Goal: Transaction & Acquisition: Subscribe to service/newsletter

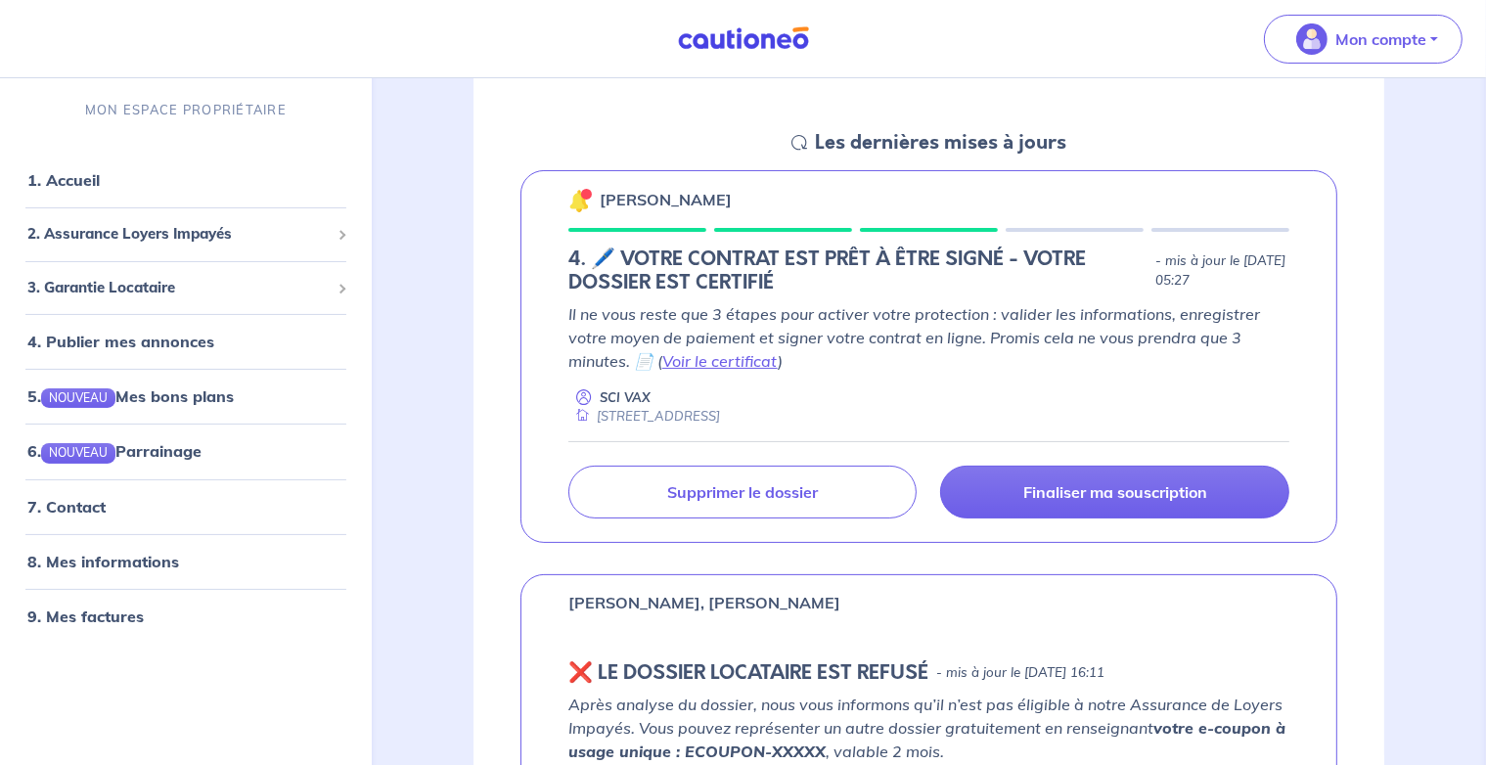
scroll to position [275, 0]
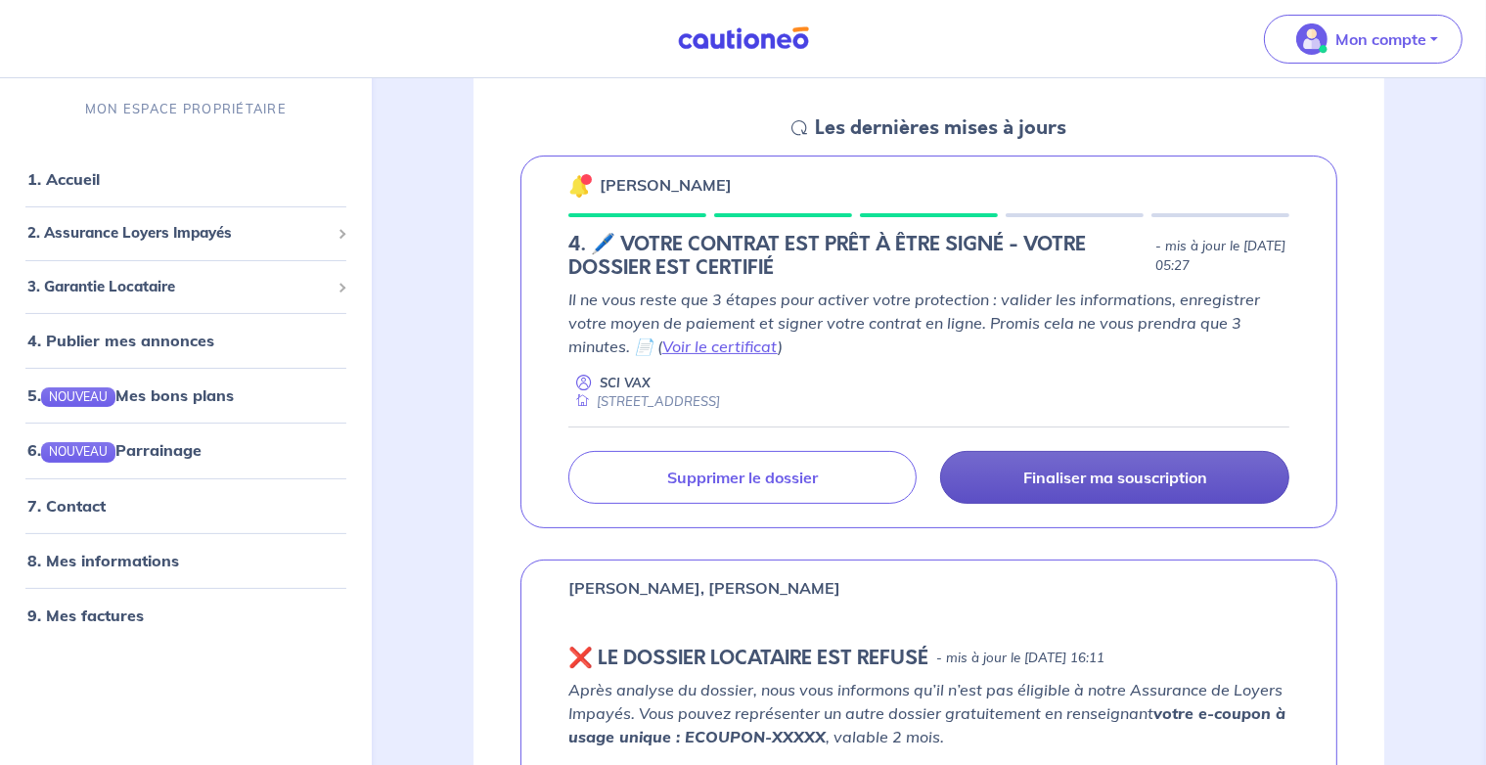
click at [1106, 481] on p "Finaliser ma souscription" at bounding box center [1115, 478] width 184 height 20
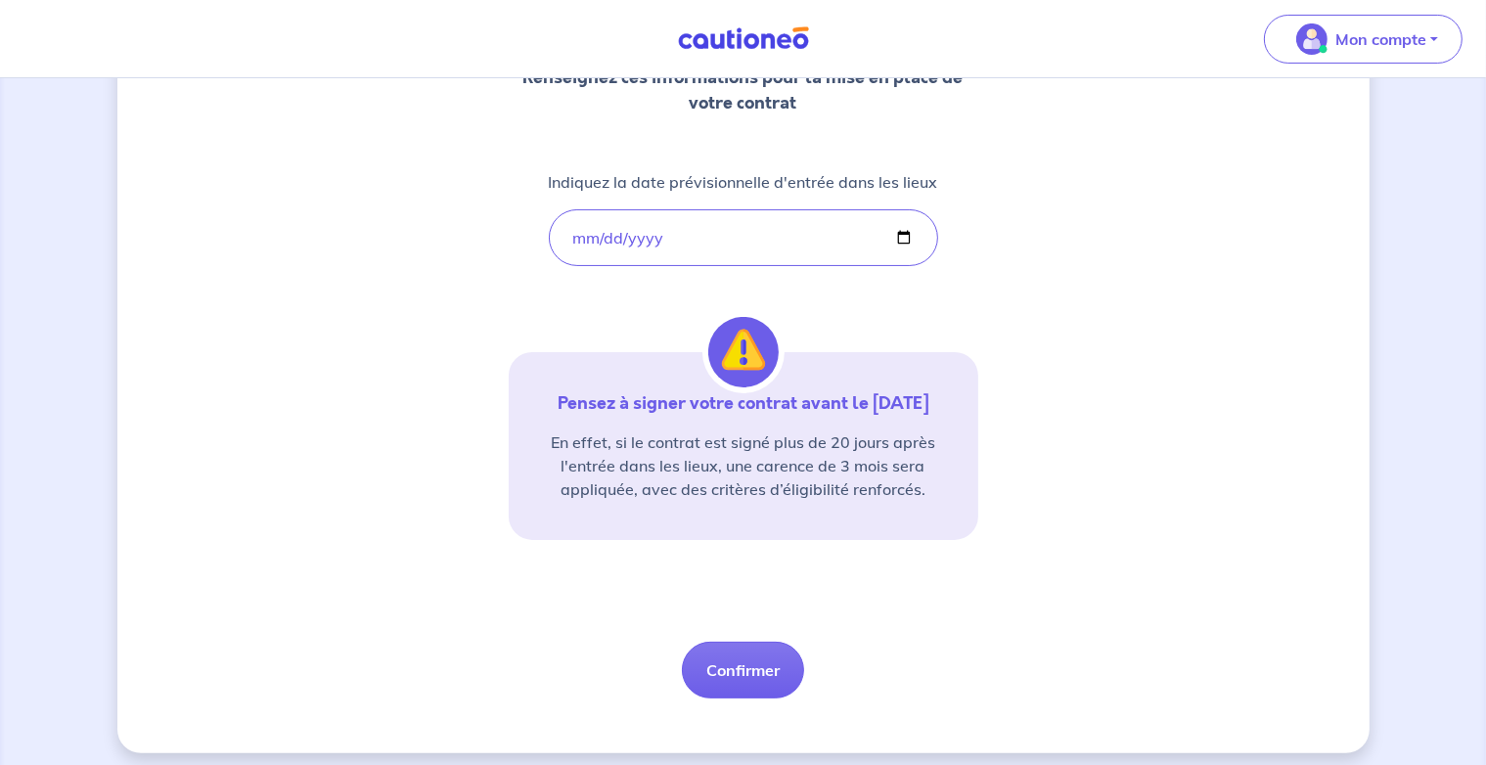
scroll to position [306, 0]
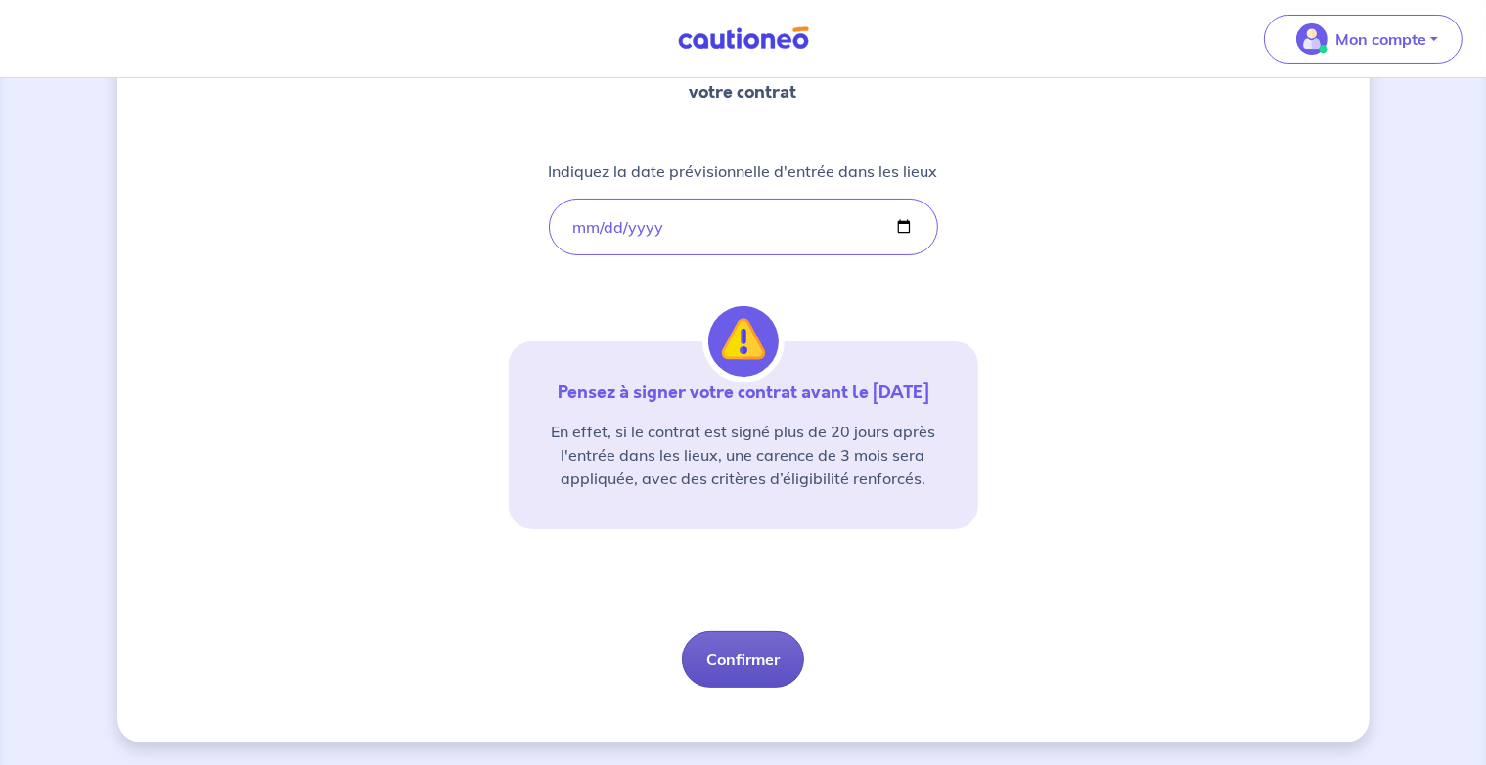
click at [747, 661] on button "Confirmer" at bounding box center [743, 659] width 122 height 57
select select "FR"
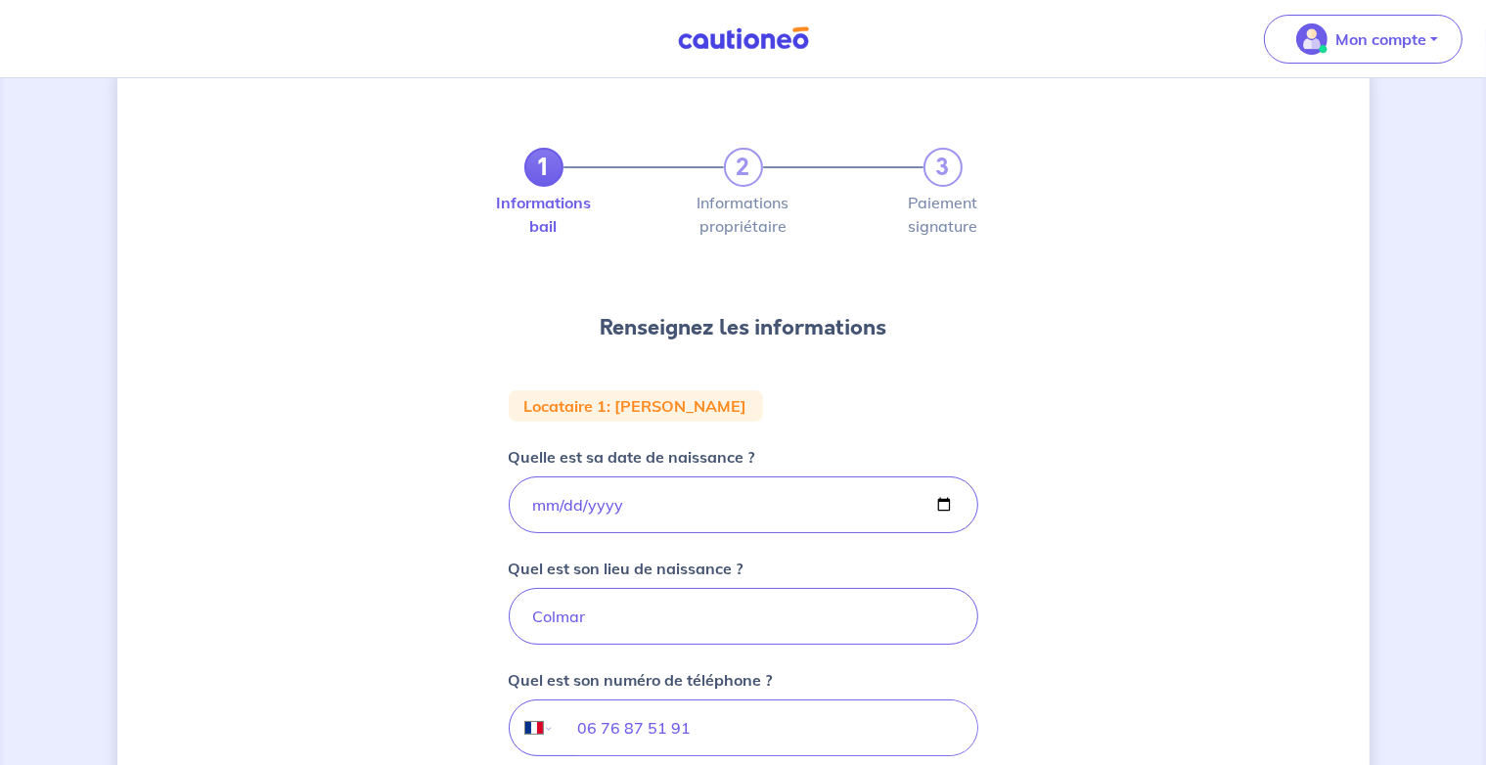
scroll to position [137, 0]
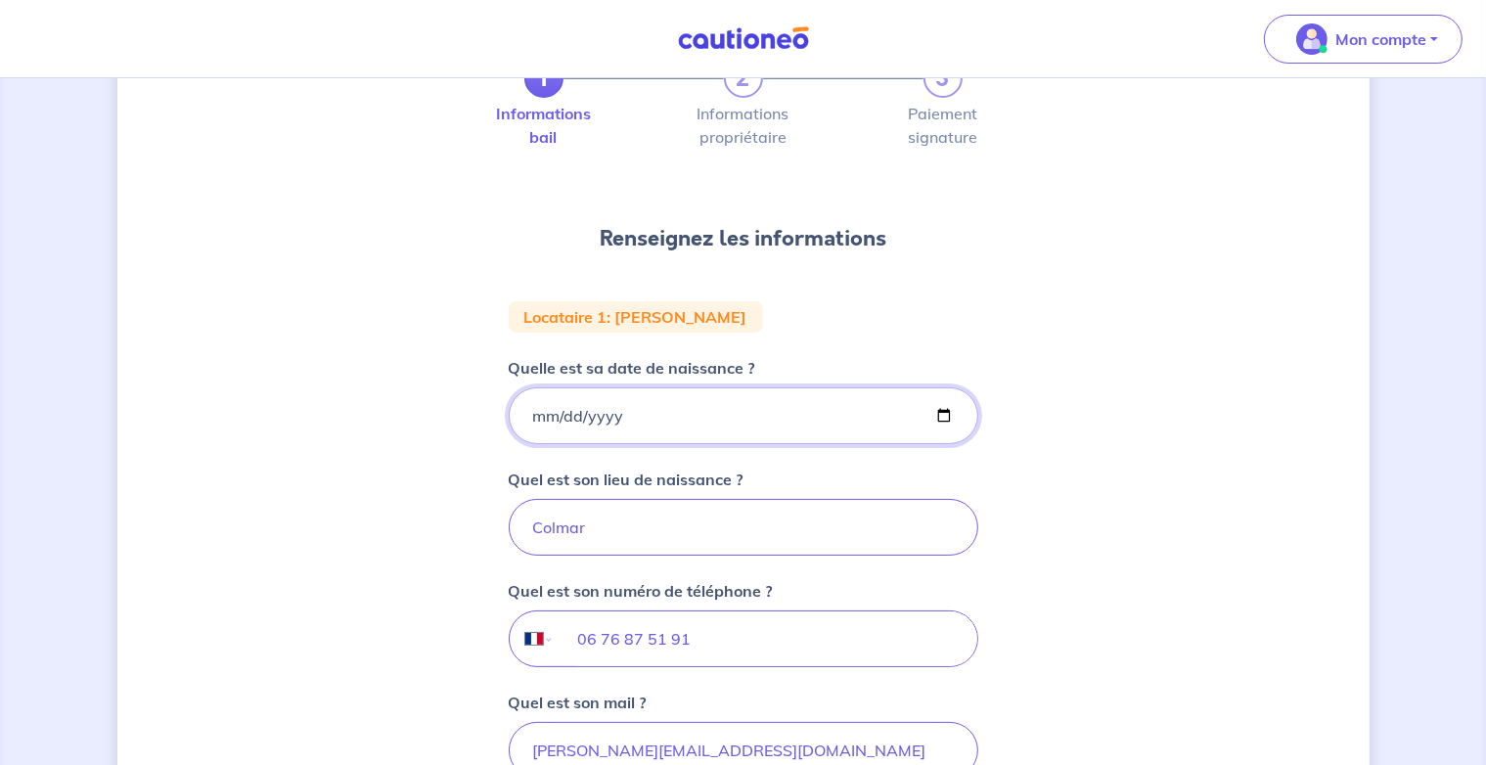
click at [632, 409] on input "[DATE]" at bounding box center [744, 415] width 470 height 57
click at [987, 303] on div "1 2 3 Informations bail Informations propriétaire Paiement signature Renseignez…" at bounding box center [743, 507] width 1252 height 1084
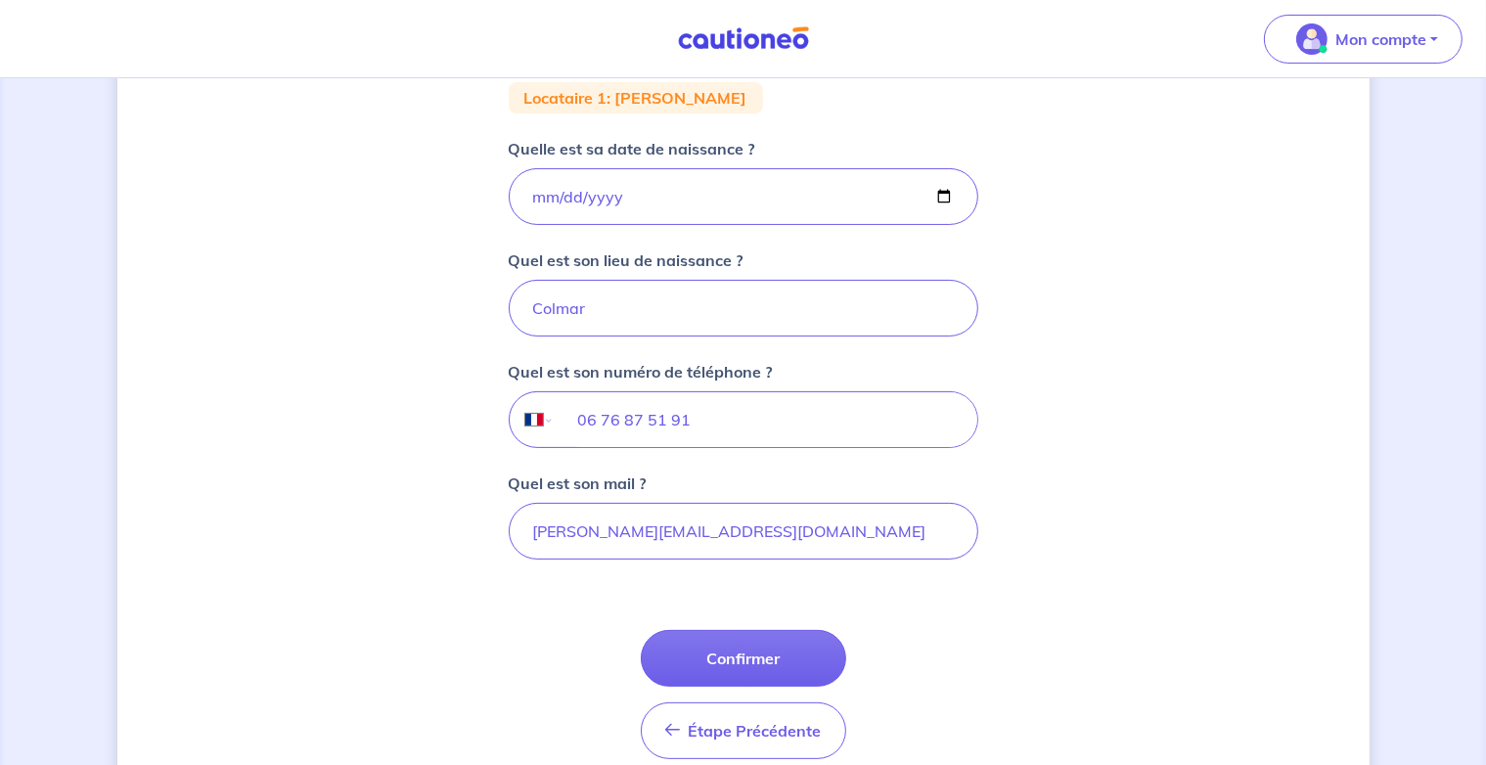
scroll to position [413, 0]
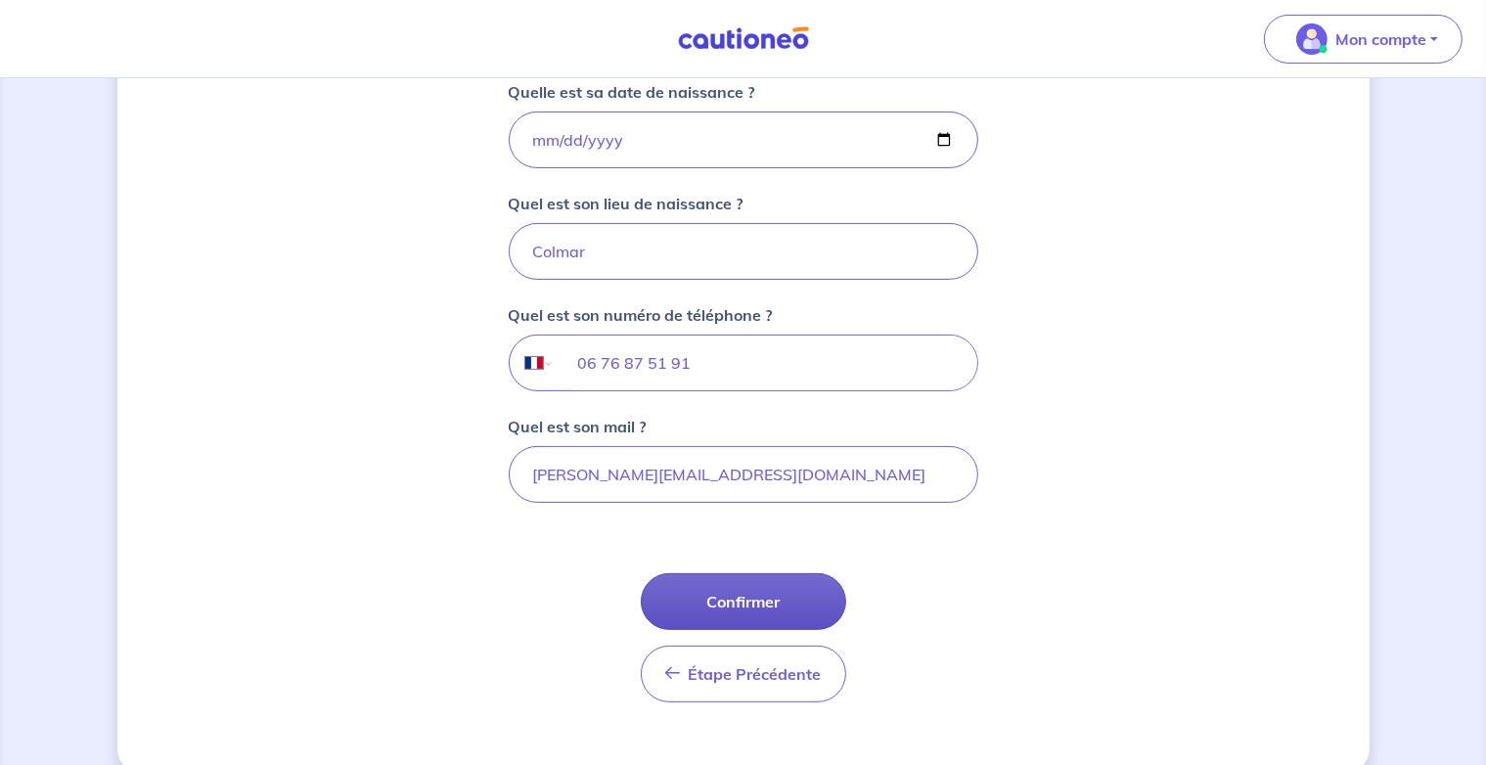
click at [760, 598] on button "Confirmer" at bounding box center [743, 601] width 205 height 57
select select "FR"
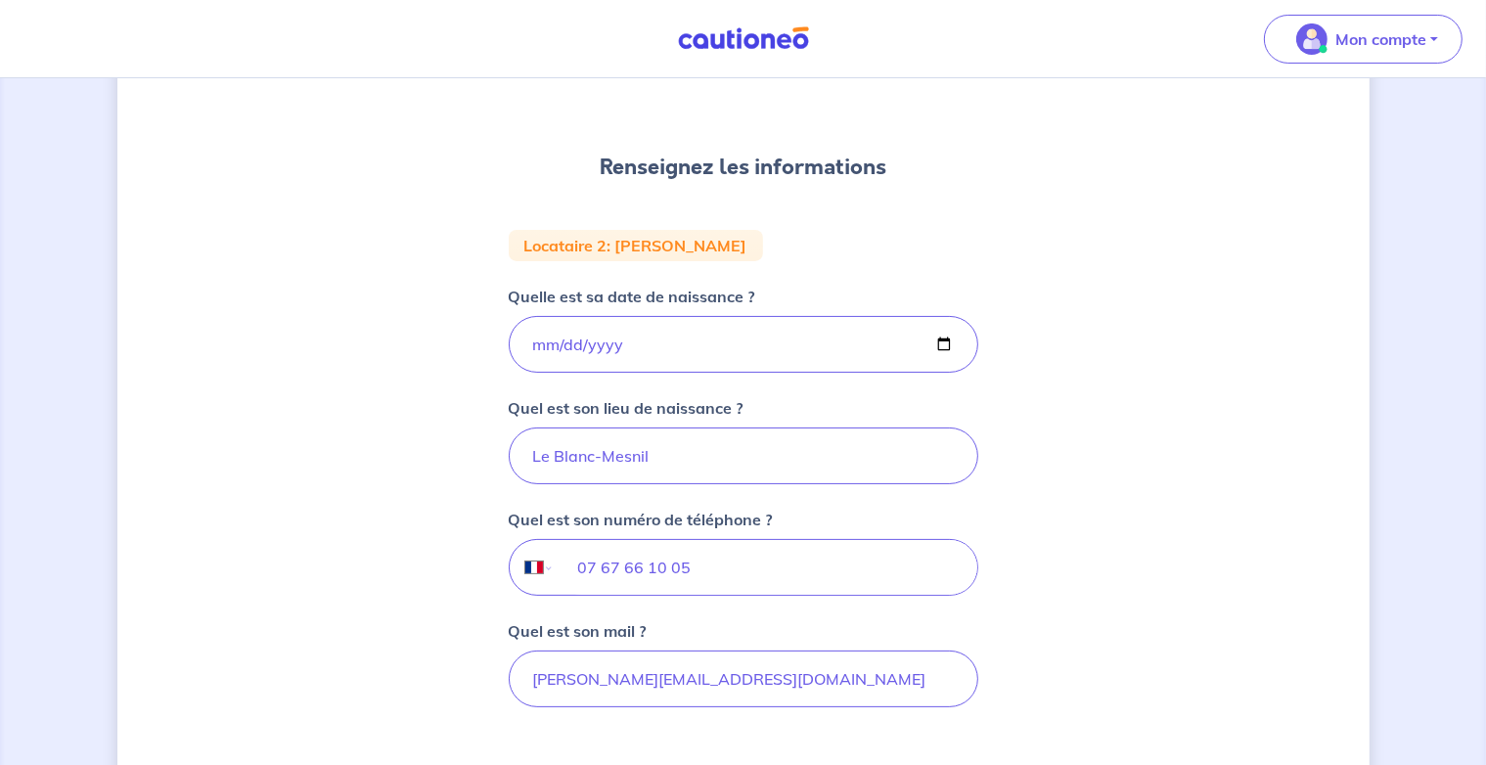
scroll to position [275, 0]
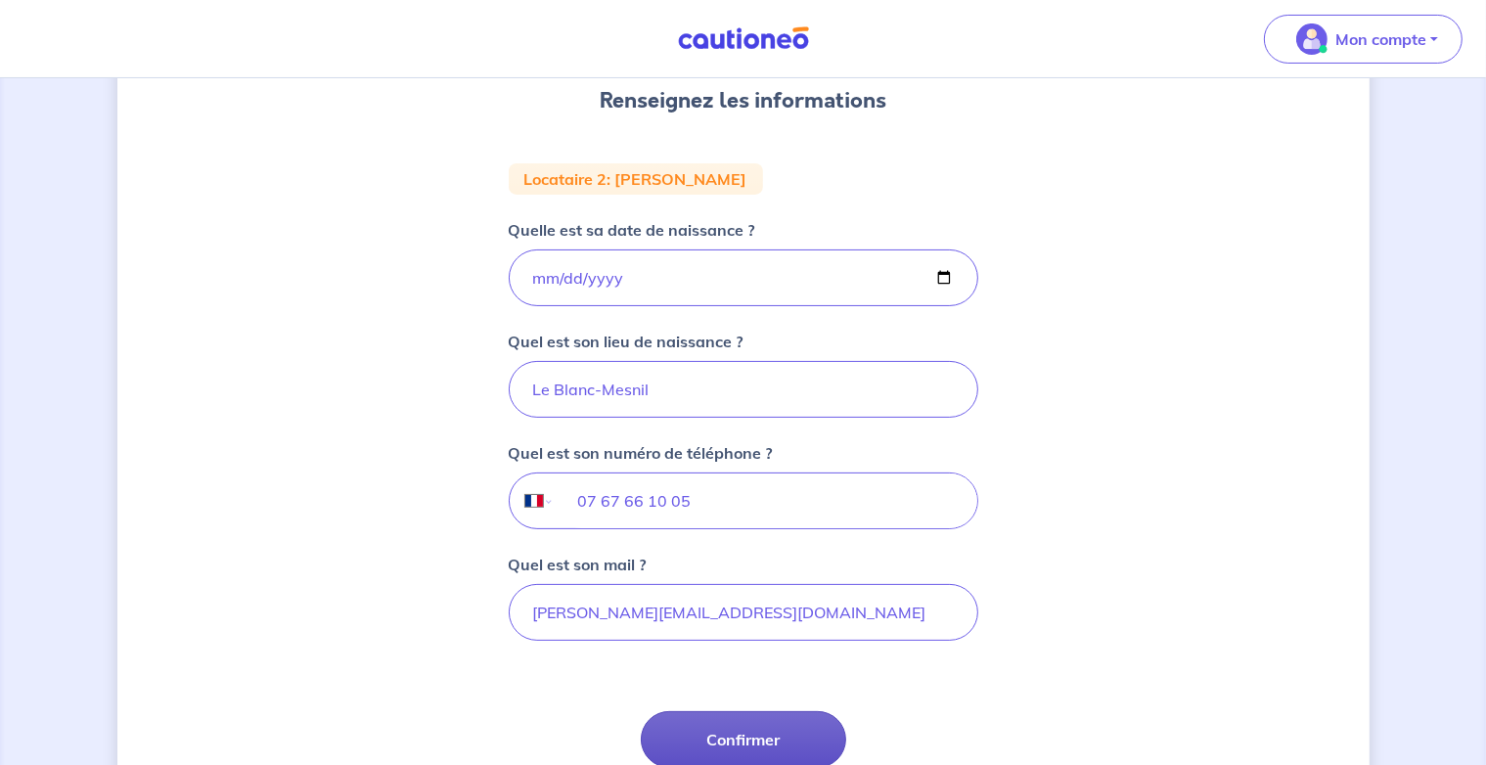
click at [785, 724] on button "Confirmer" at bounding box center [743, 739] width 205 height 57
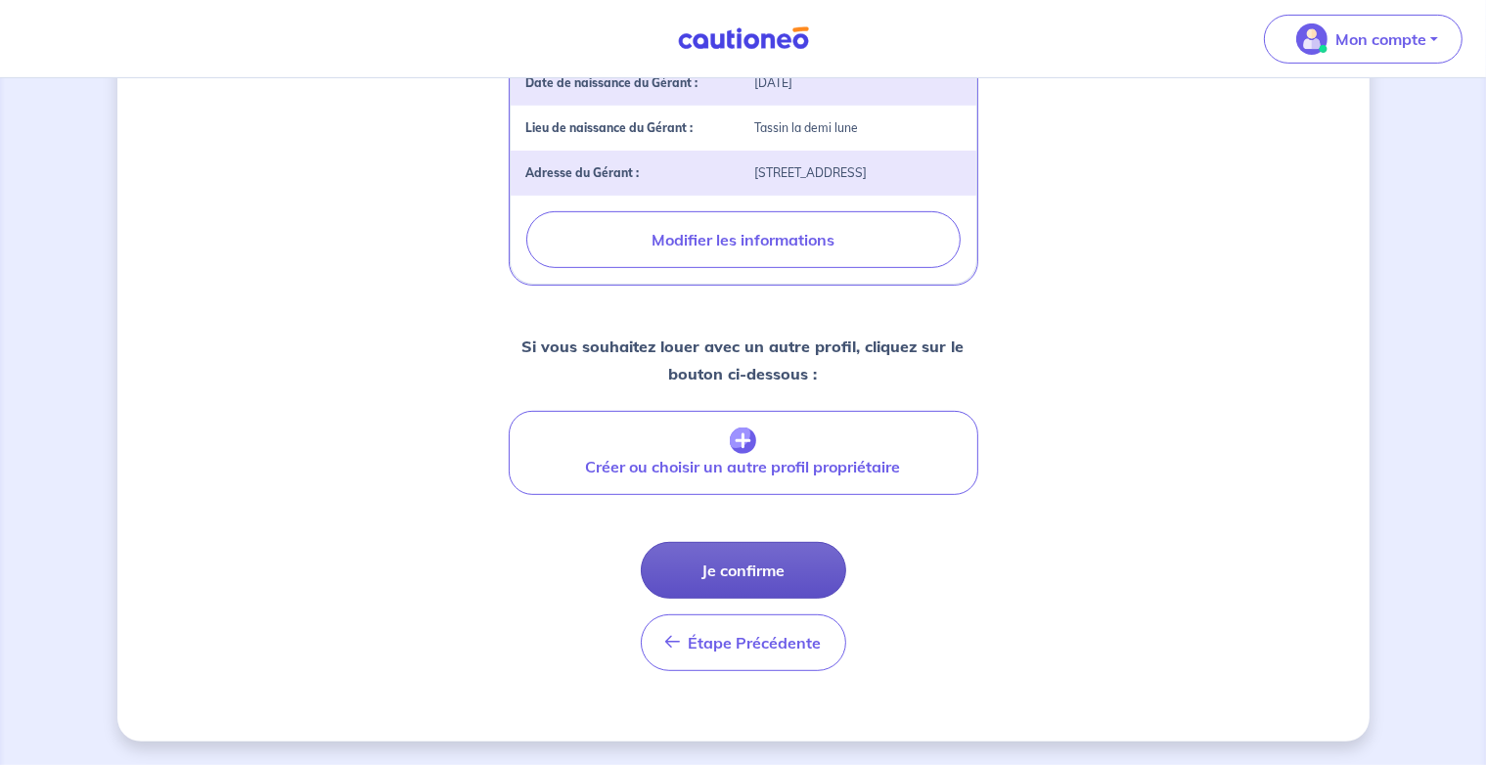
scroll to position [781, 0]
click at [733, 561] on button "Je confirme" at bounding box center [743, 570] width 205 height 57
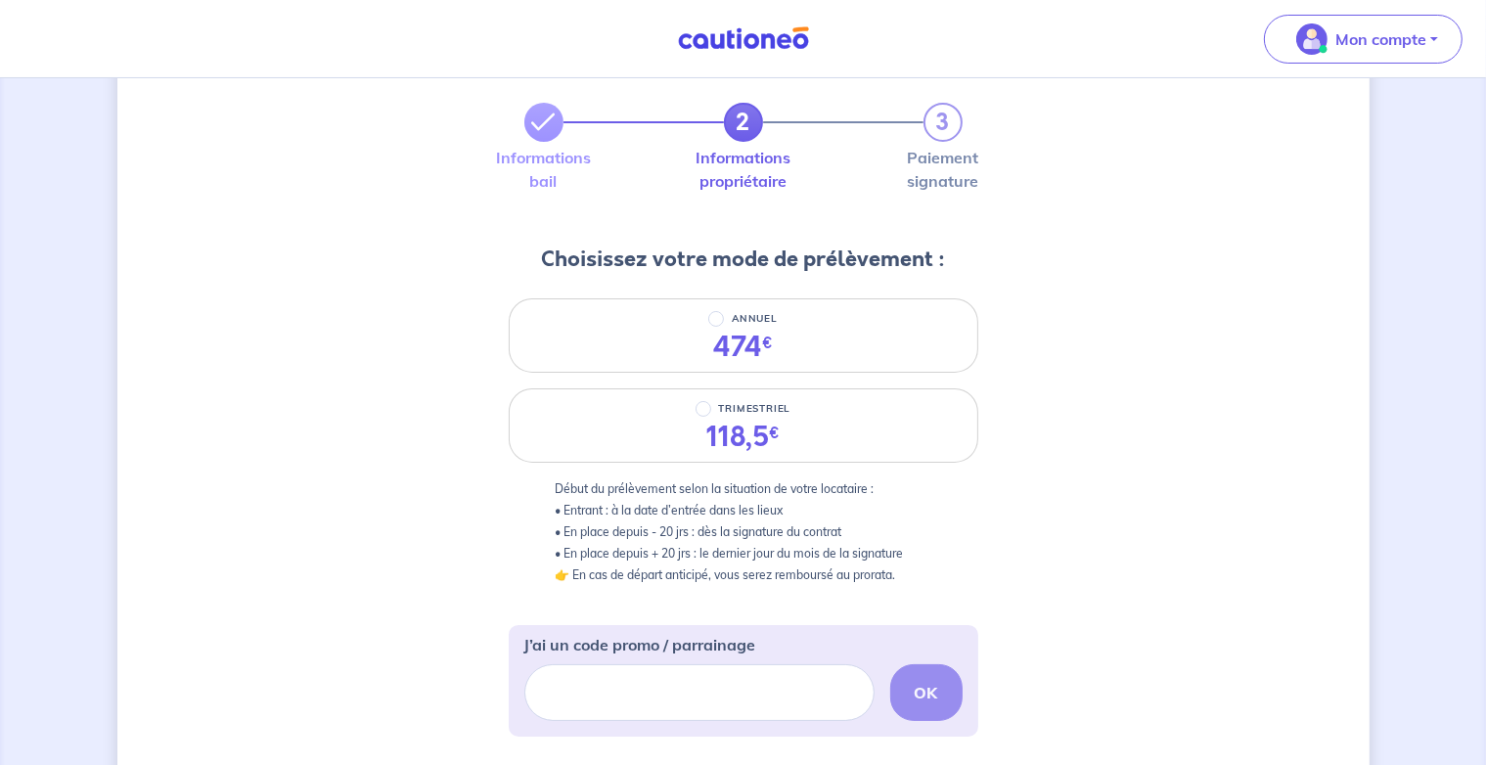
scroll to position [137, 0]
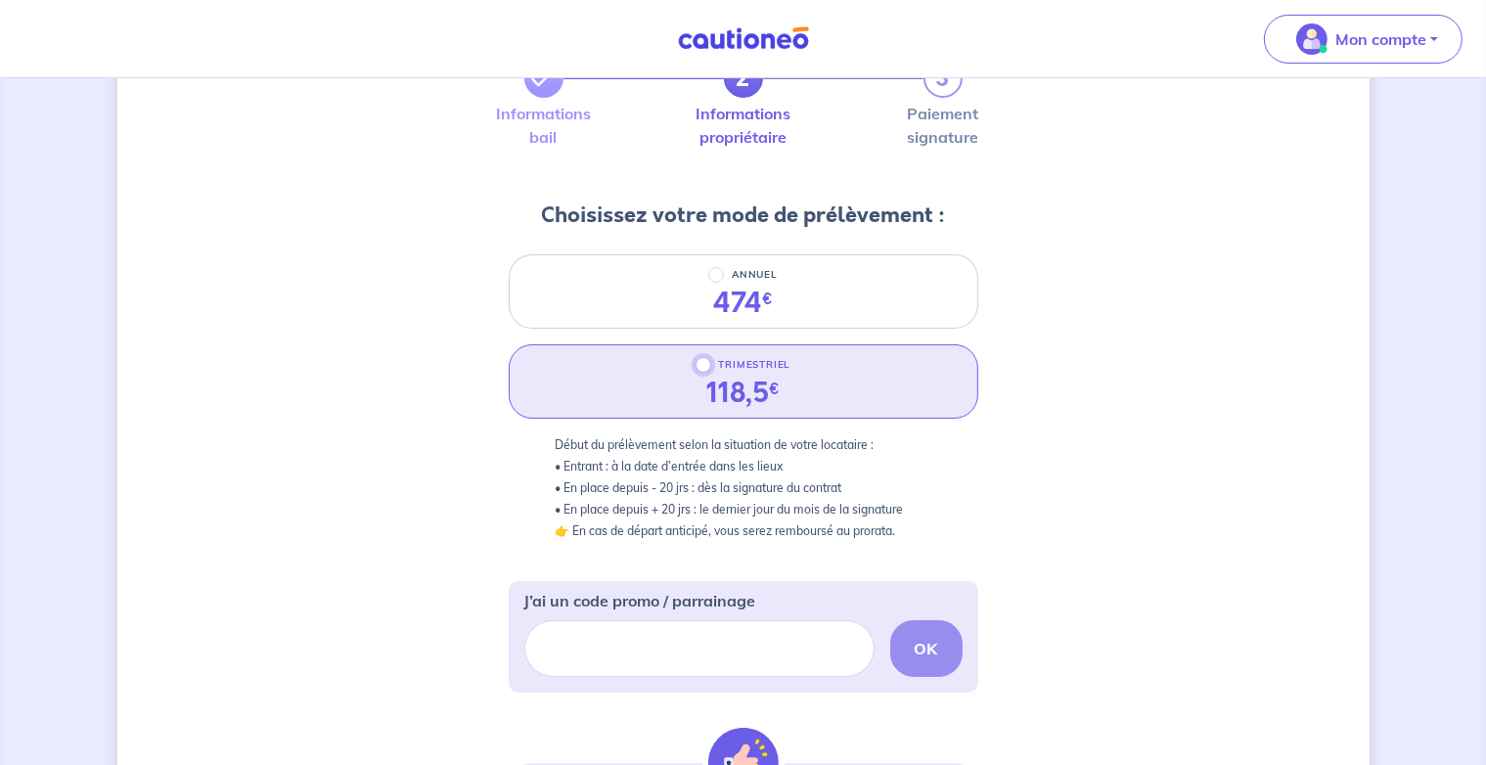
click at [703, 367] on input "TRIMESTRIEL" at bounding box center [704, 365] width 16 height 16
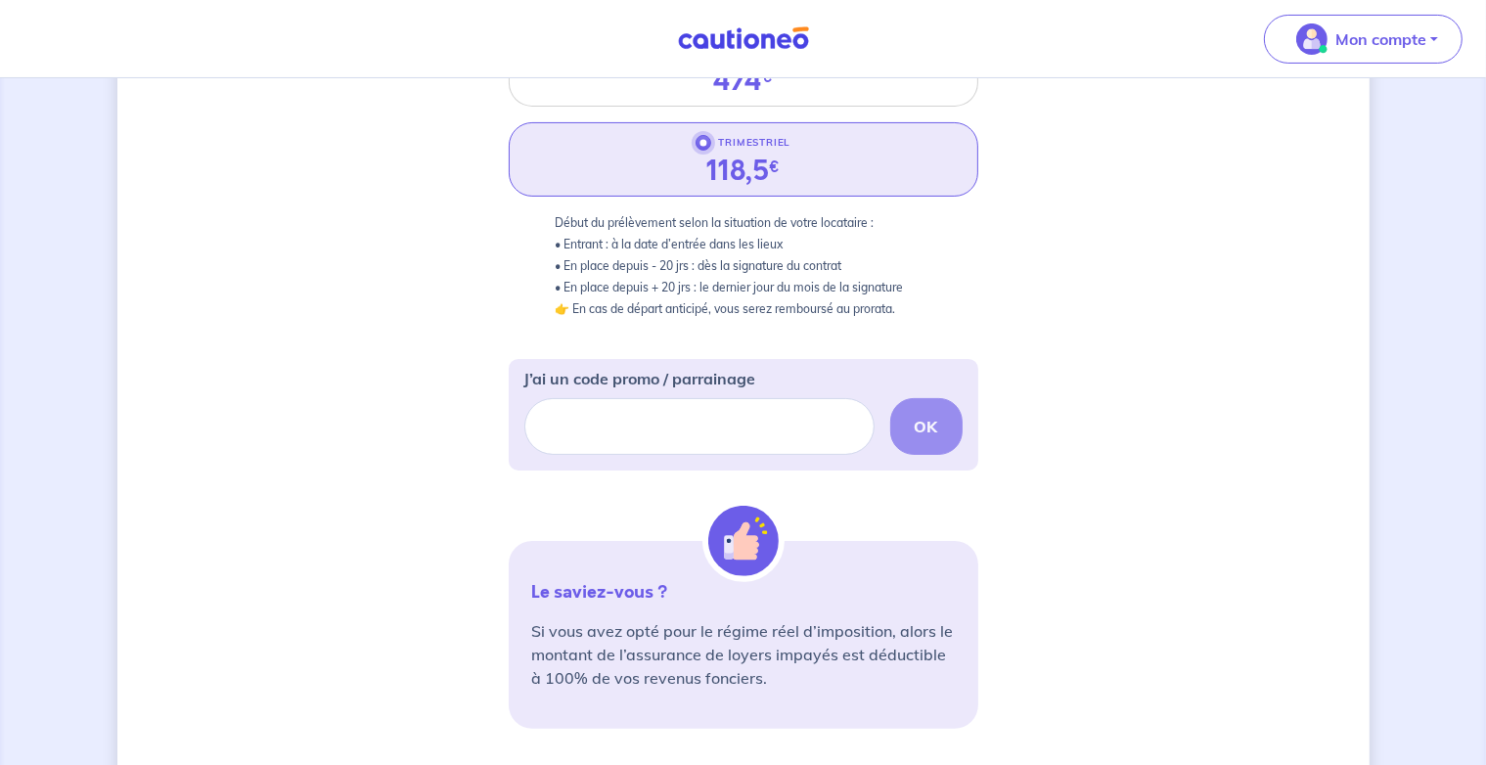
scroll to position [413, 0]
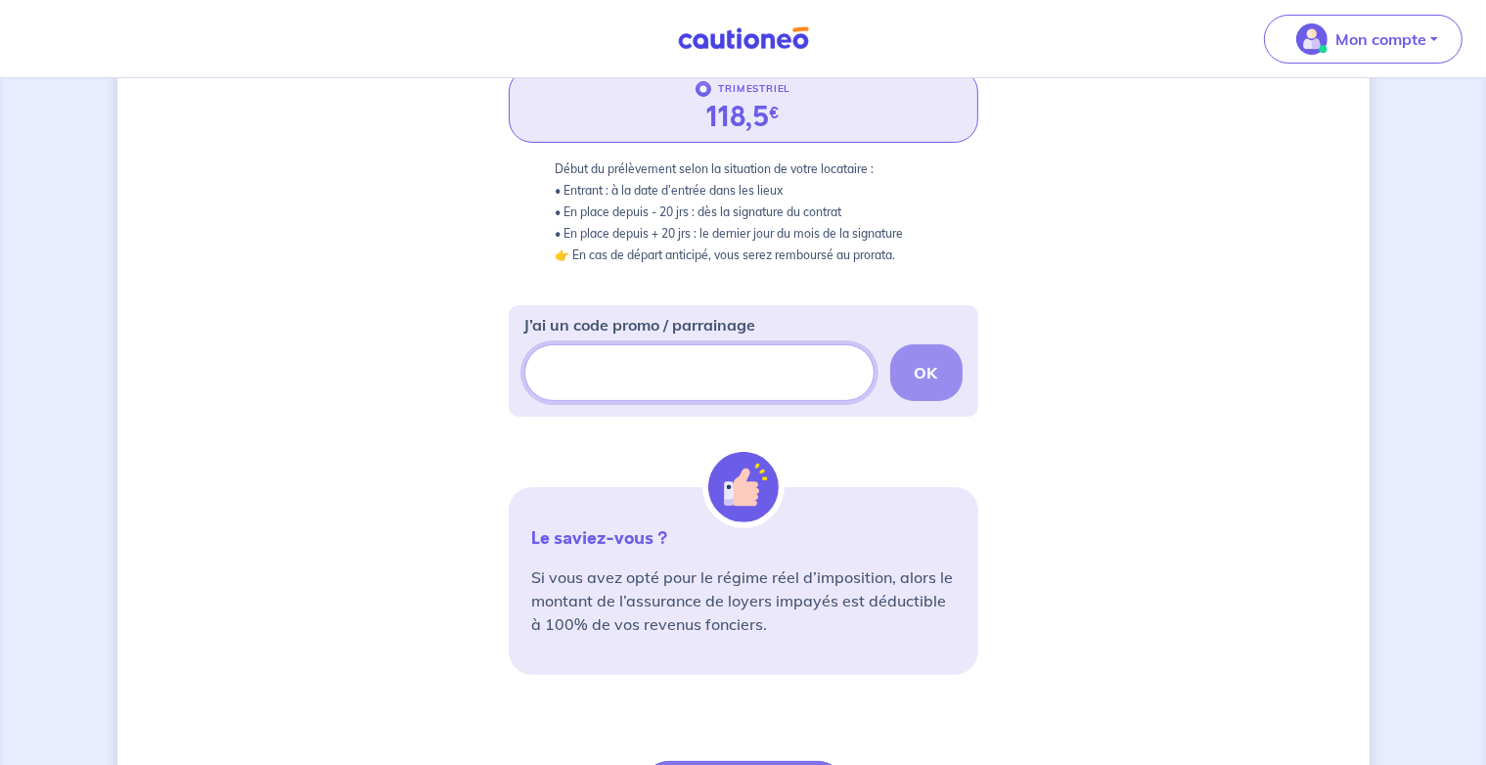
click at [682, 378] on input "J’ai un code promo / parrainage" at bounding box center [699, 372] width 350 height 57
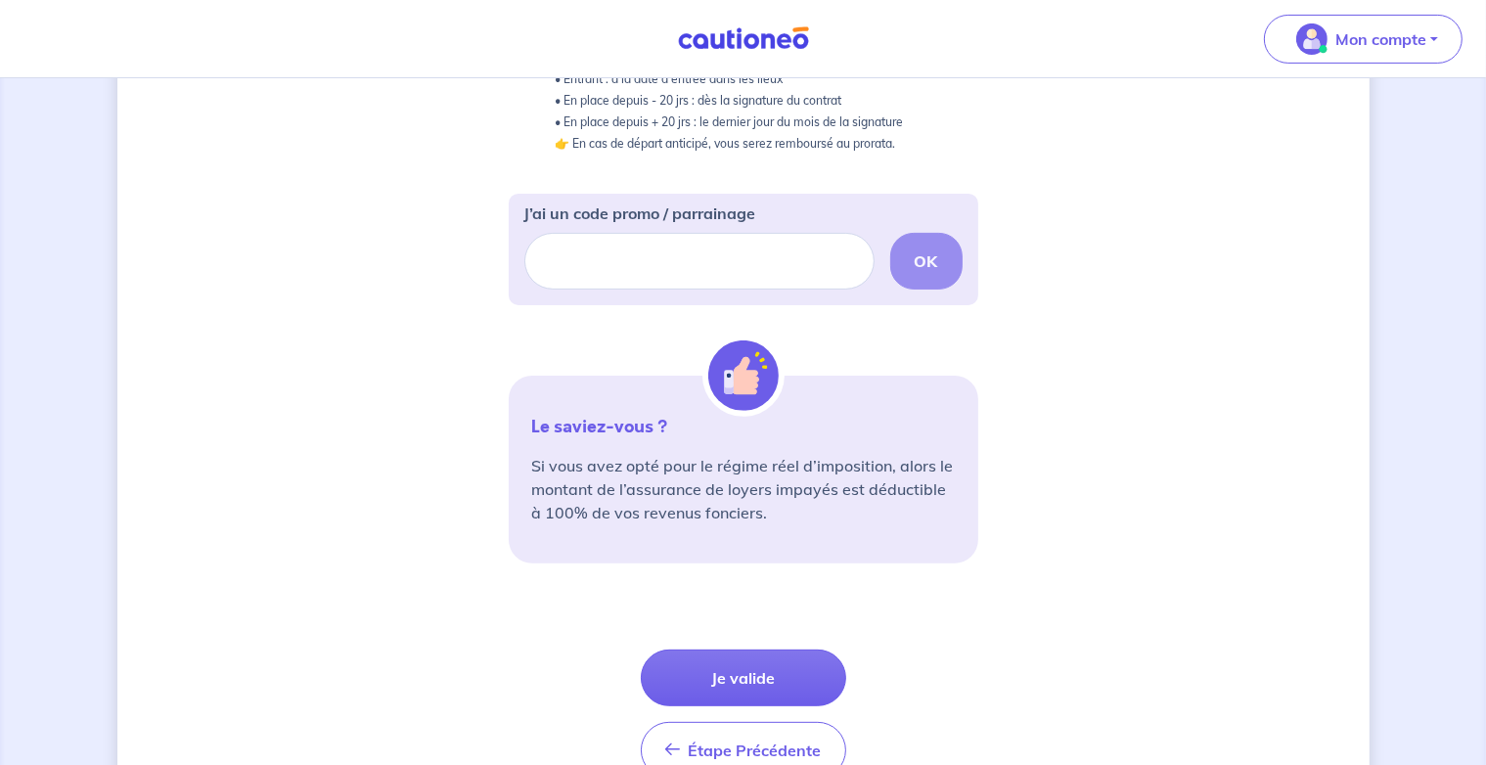
scroll to position [630, 0]
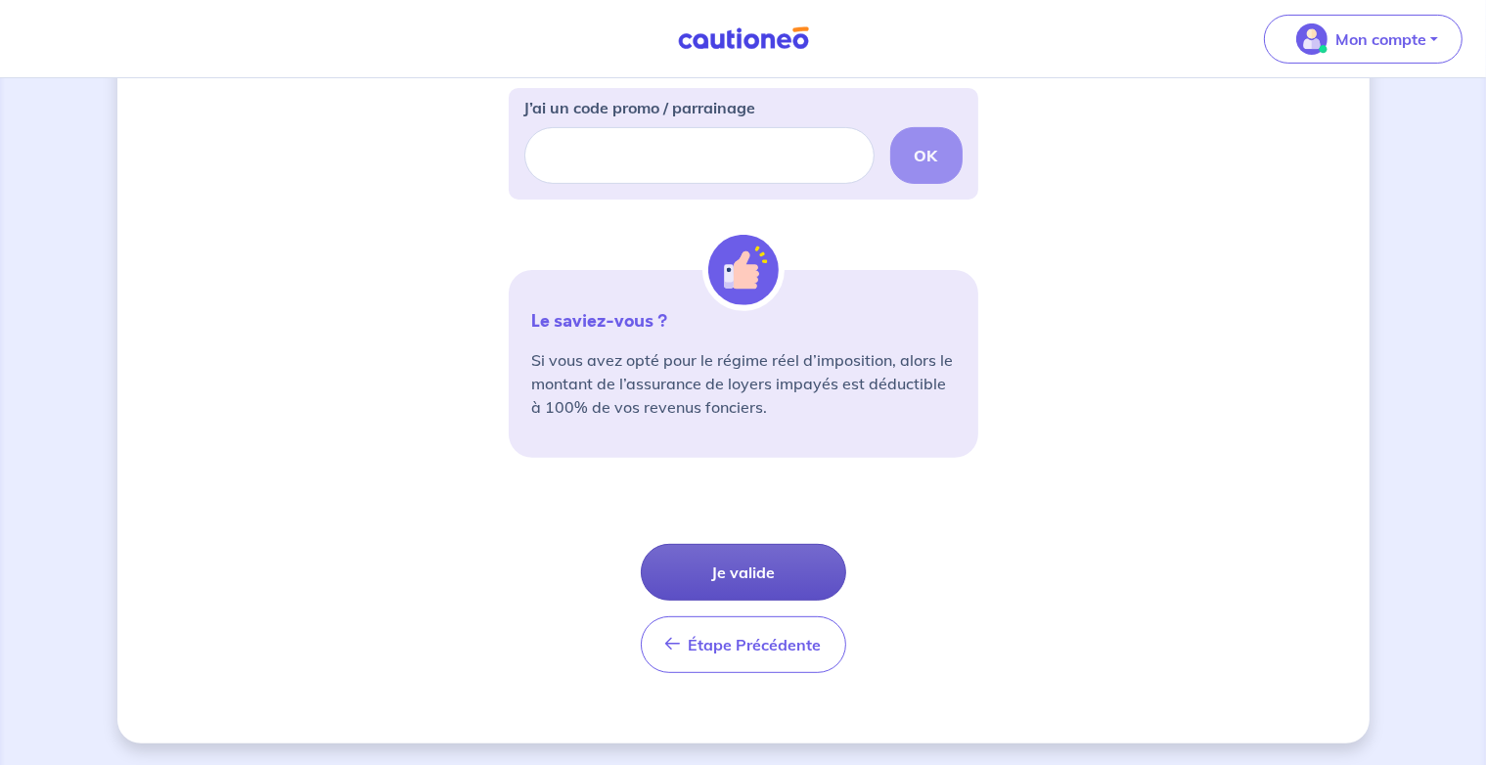
click at [777, 575] on button "Je valide" at bounding box center [743, 572] width 205 height 57
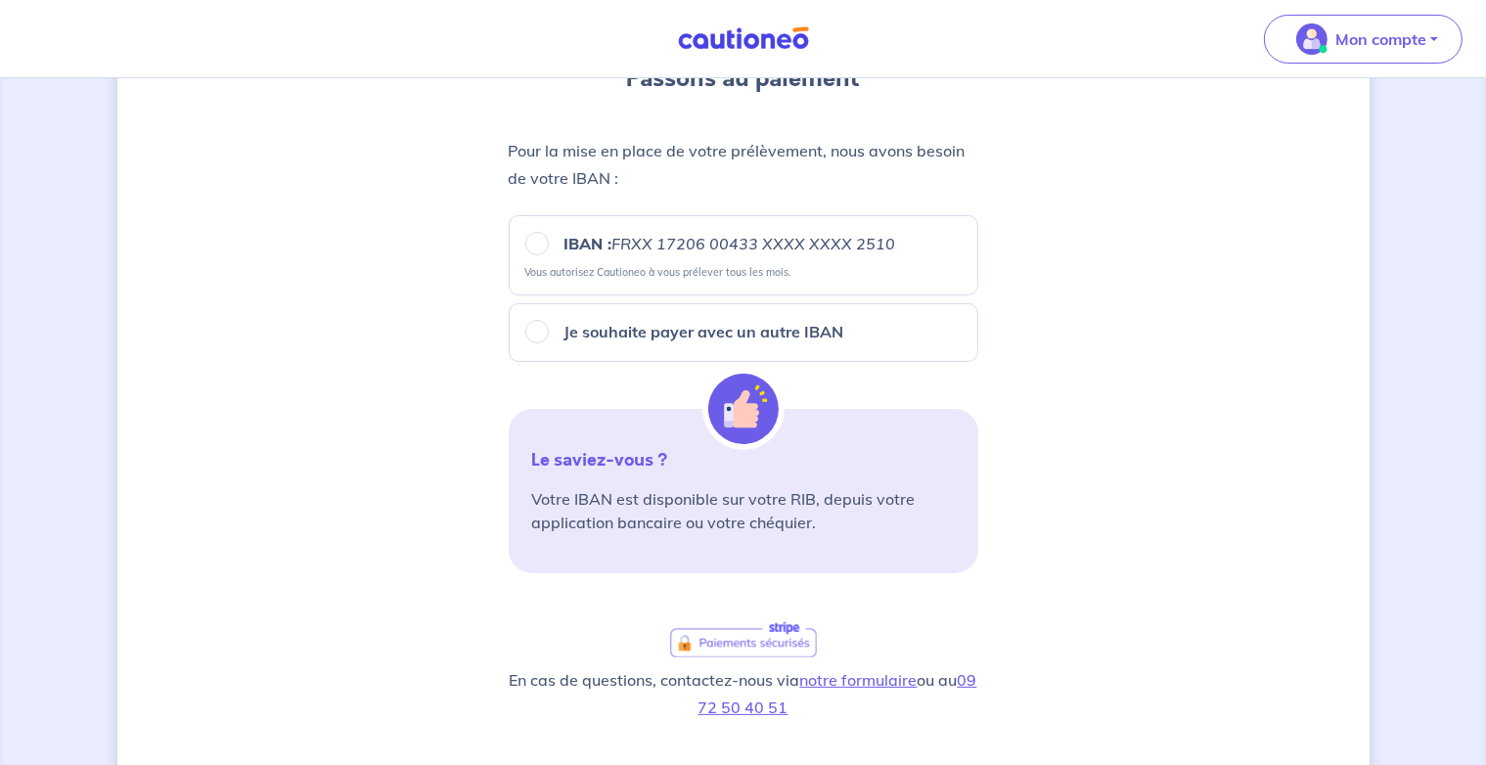
scroll to position [275, 0]
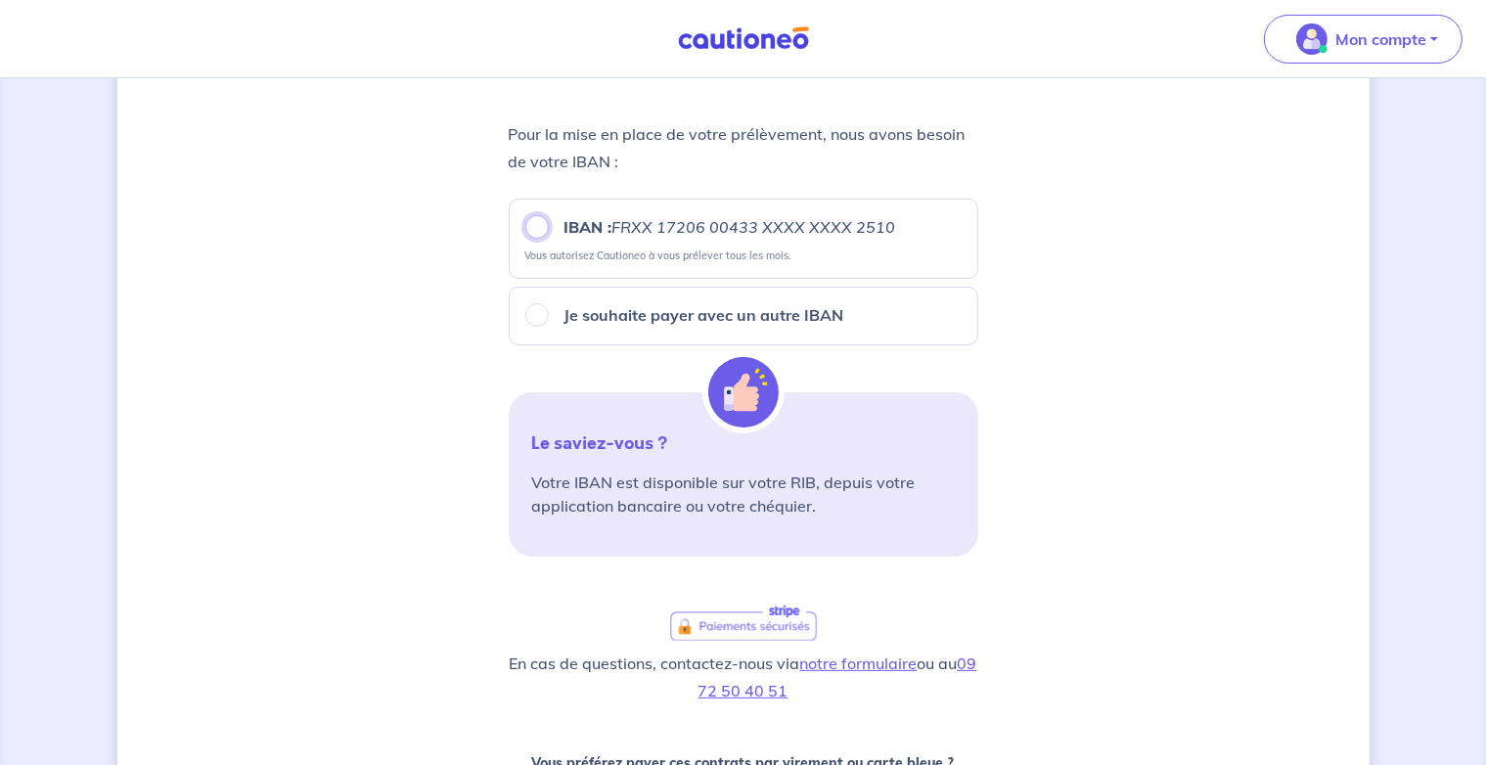
click at [534, 228] on input "IBAN : FRXX [FINANCIAL_ID] XXXX XXXX 2510" at bounding box center [536, 226] width 23 height 23
radio input "true"
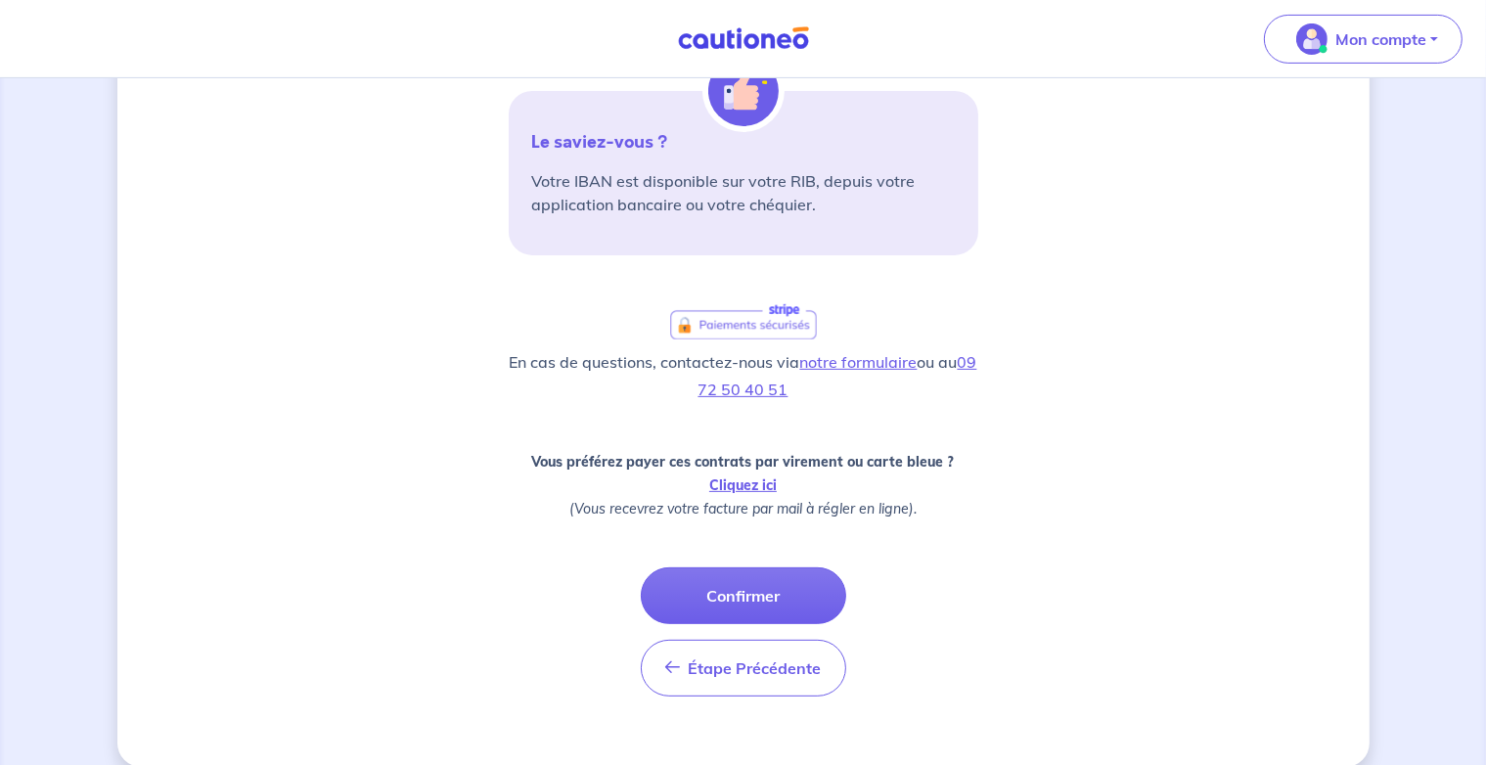
scroll to position [600, 0]
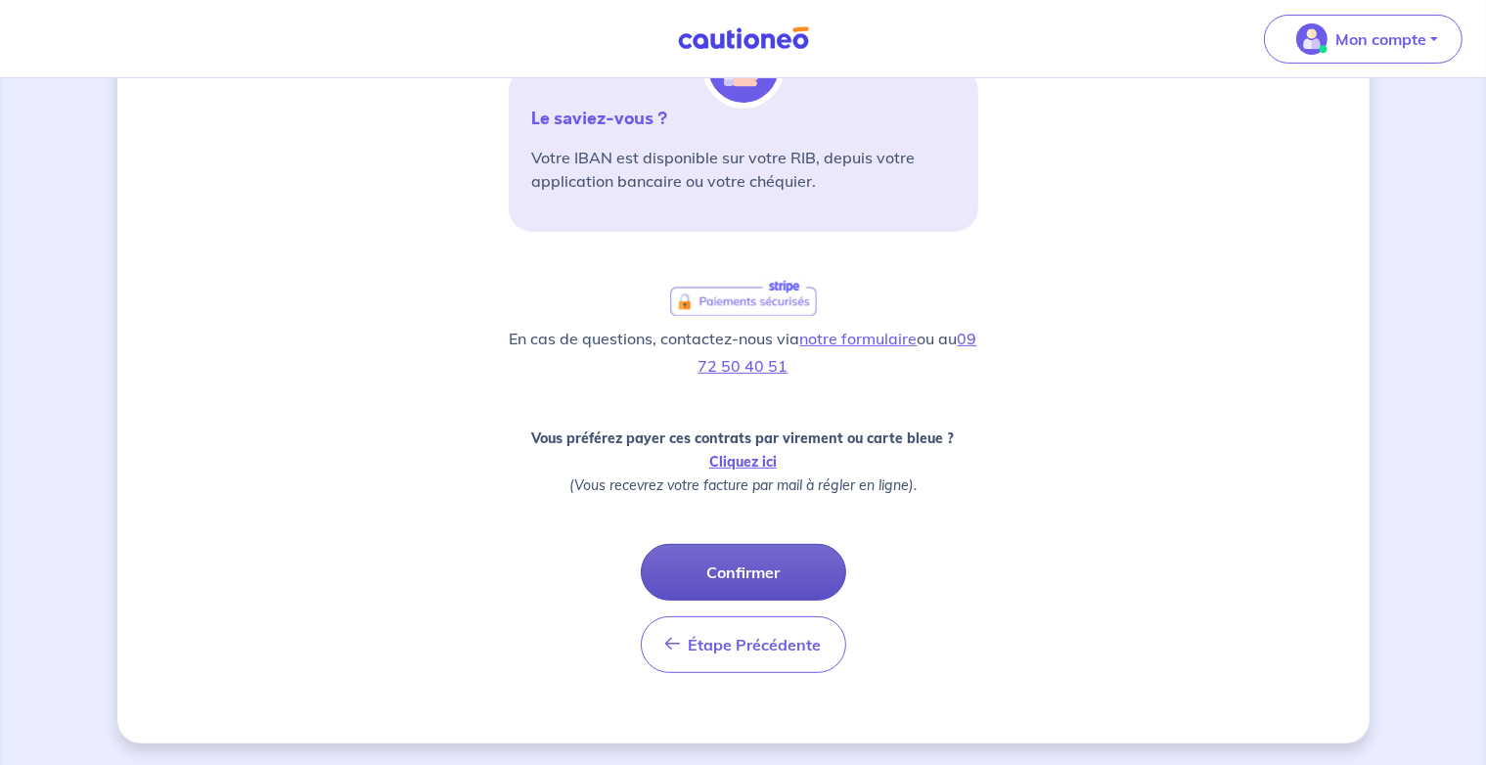
click at [757, 561] on button "Confirmer" at bounding box center [743, 572] width 205 height 57
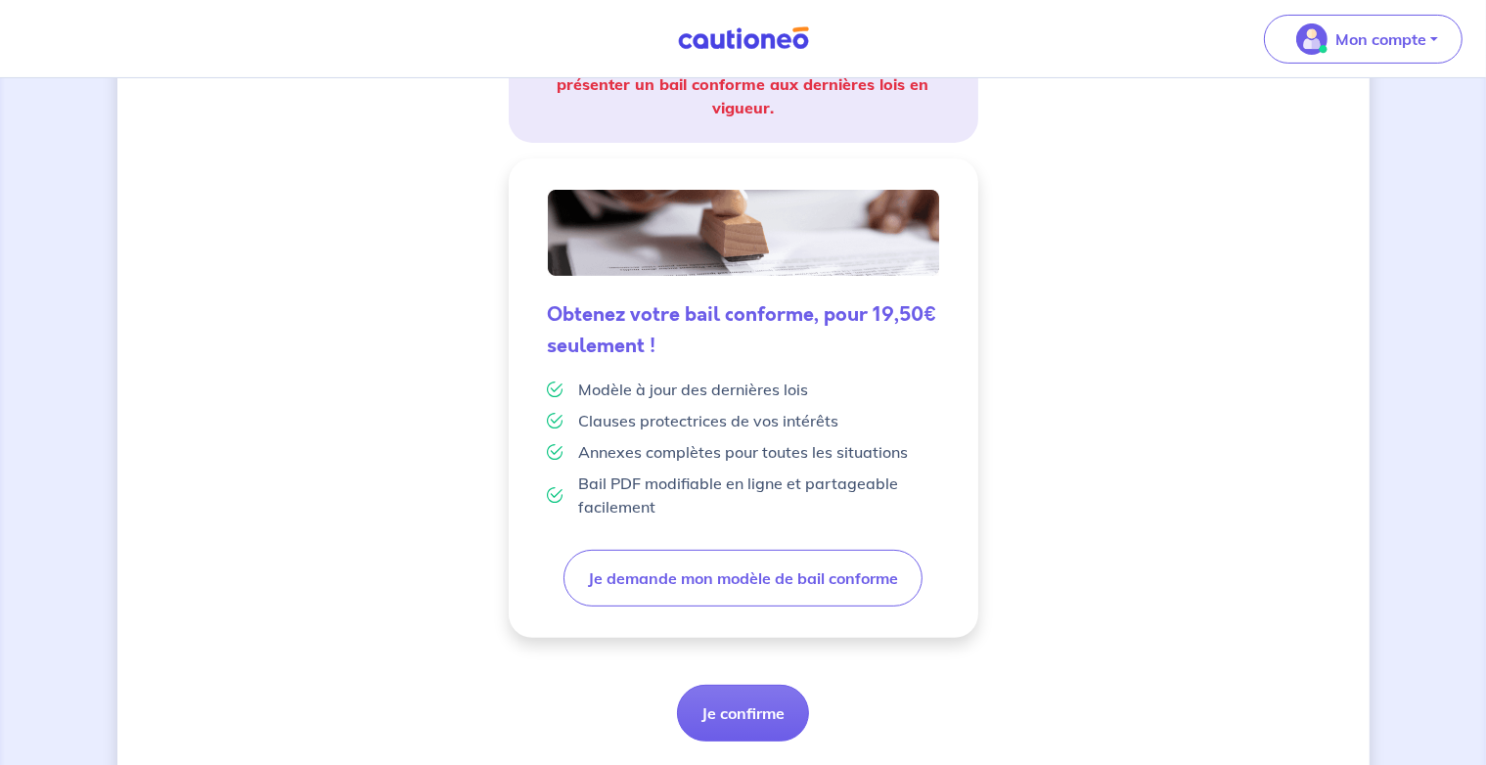
scroll to position [467, 0]
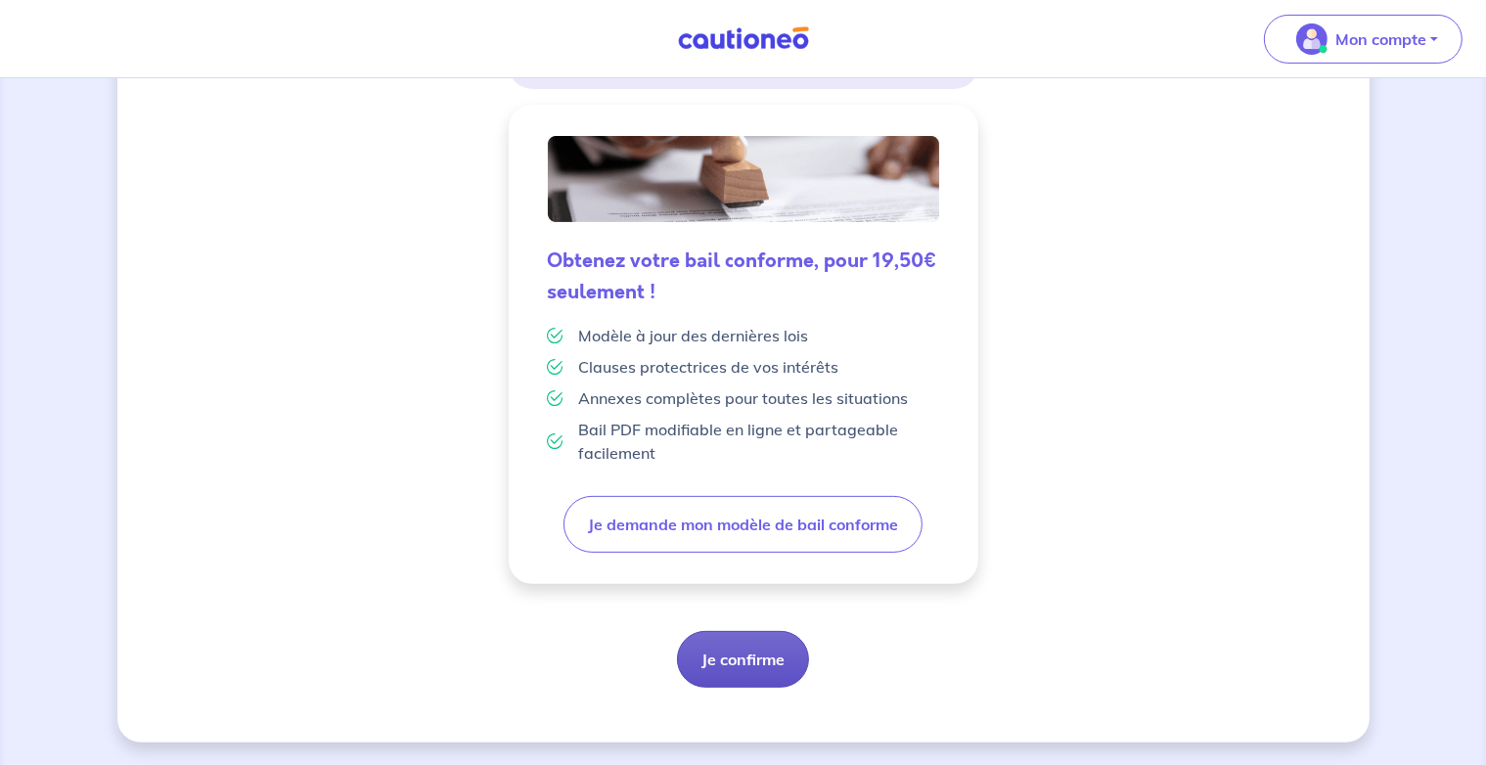
click at [761, 663] on button "Je confirme" at bounding box center [743, 659] width 132 height 57
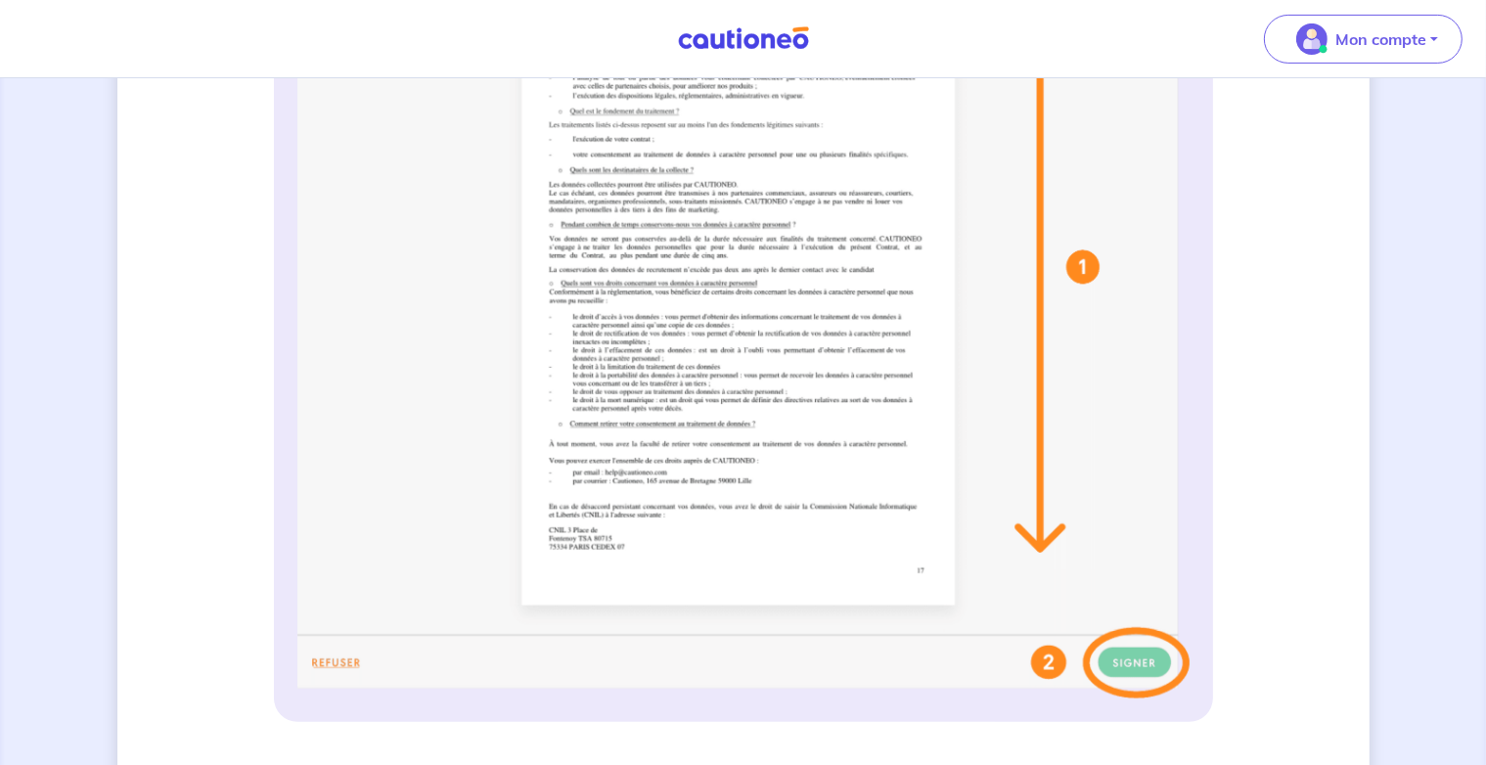
scroll to position [689, 0]
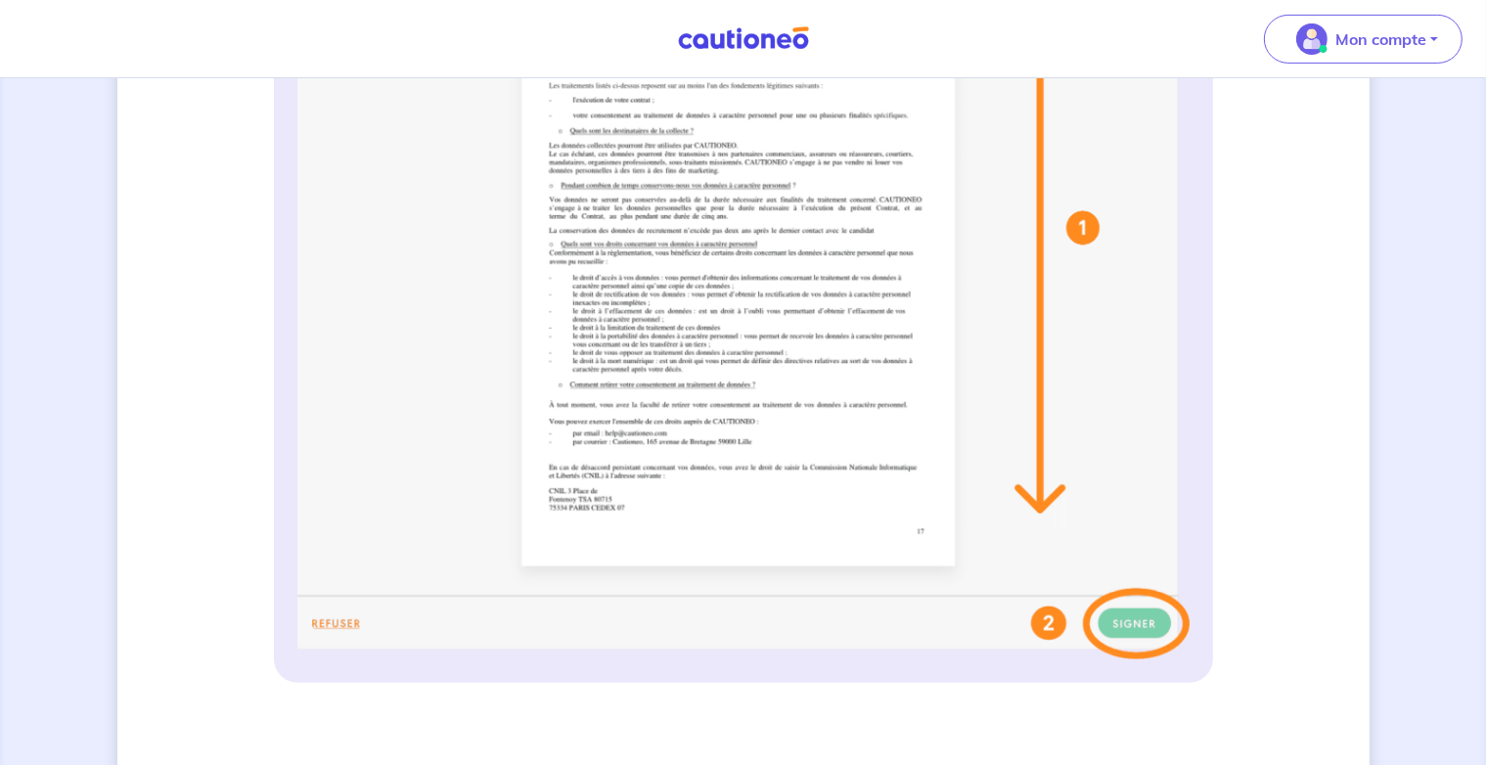
click at [1134, 620] on img at bounding box center [743, 271] width 892 height 777
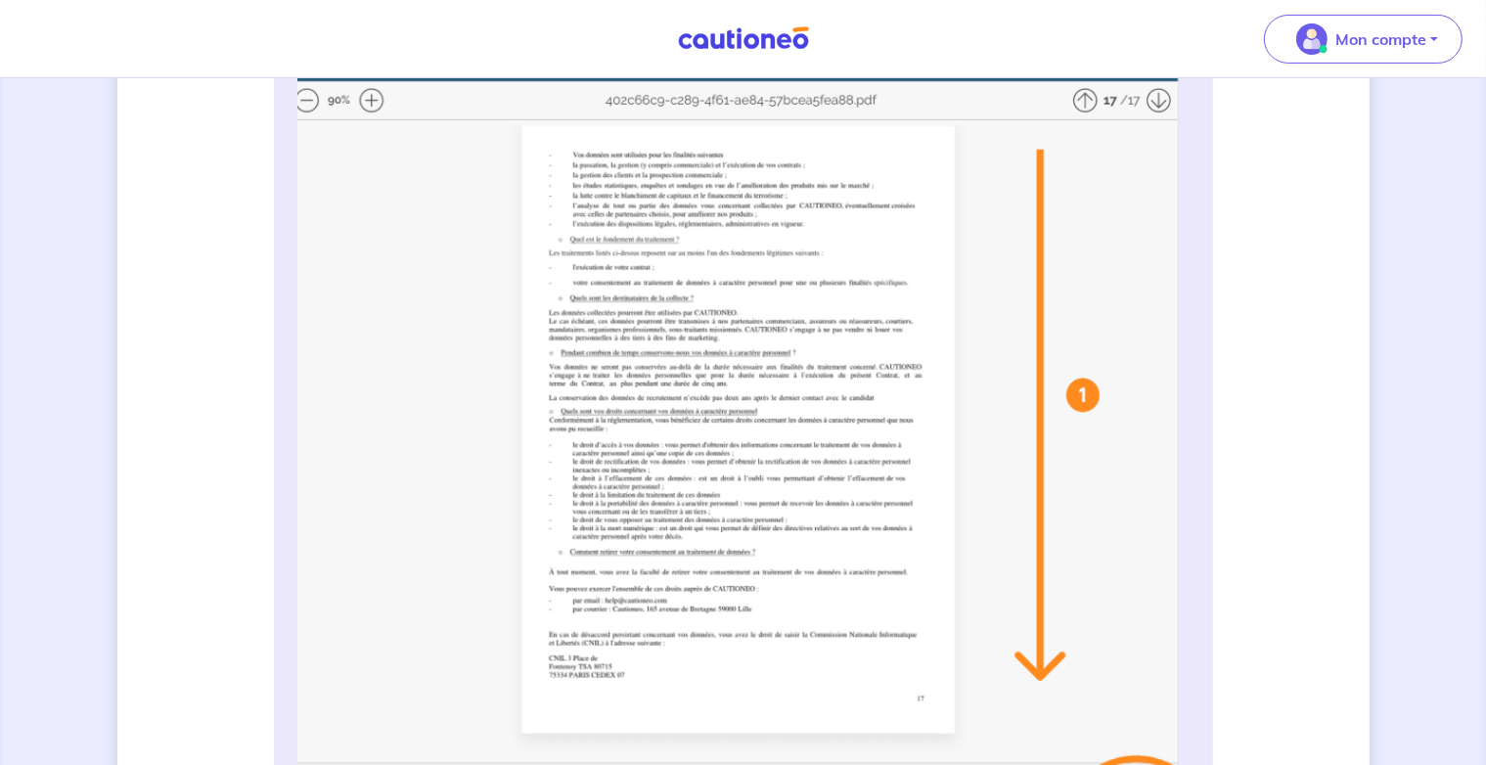
scroll to position [551, 0]
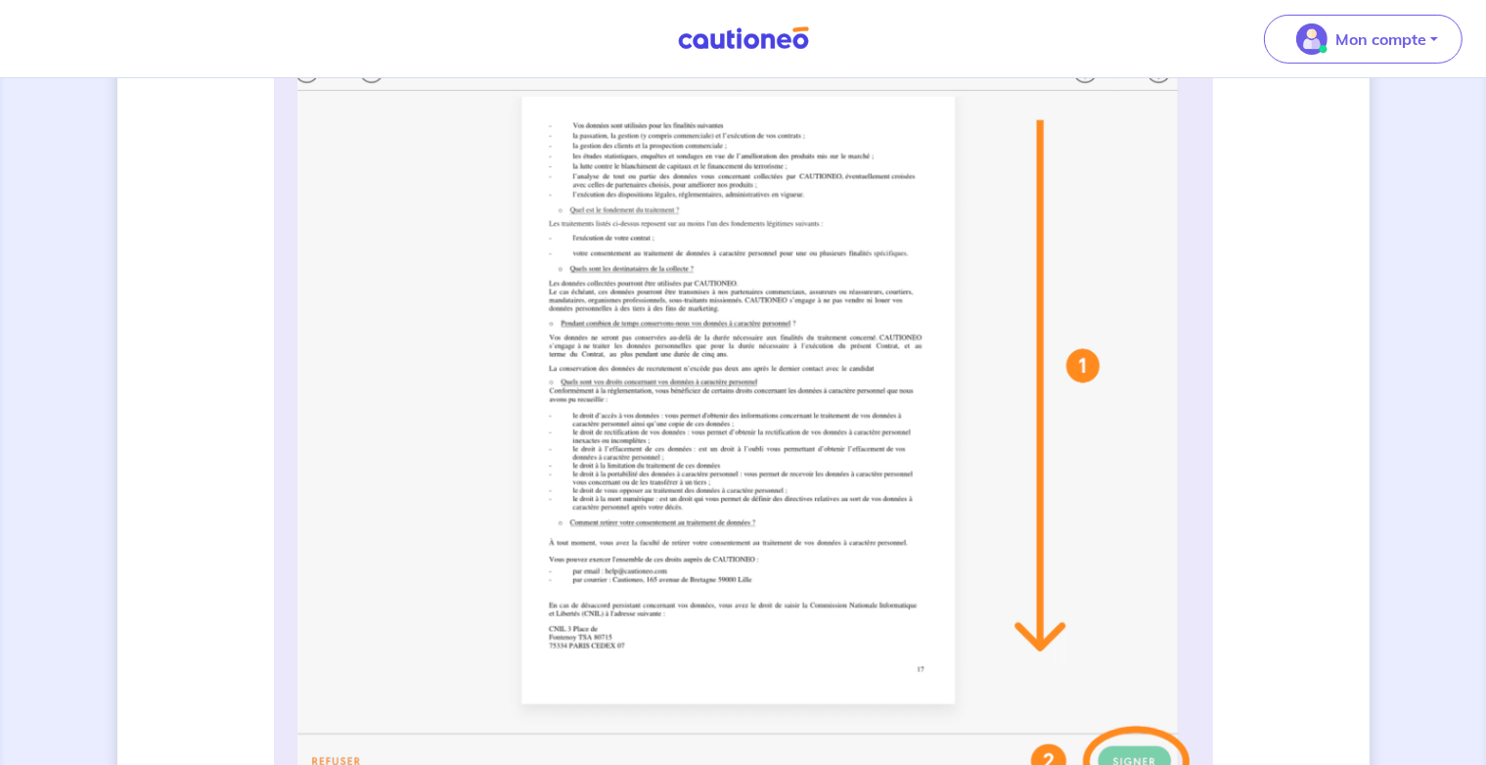
click at [1045, 648] on img at bounding box center [743, 409] width 892 height 777
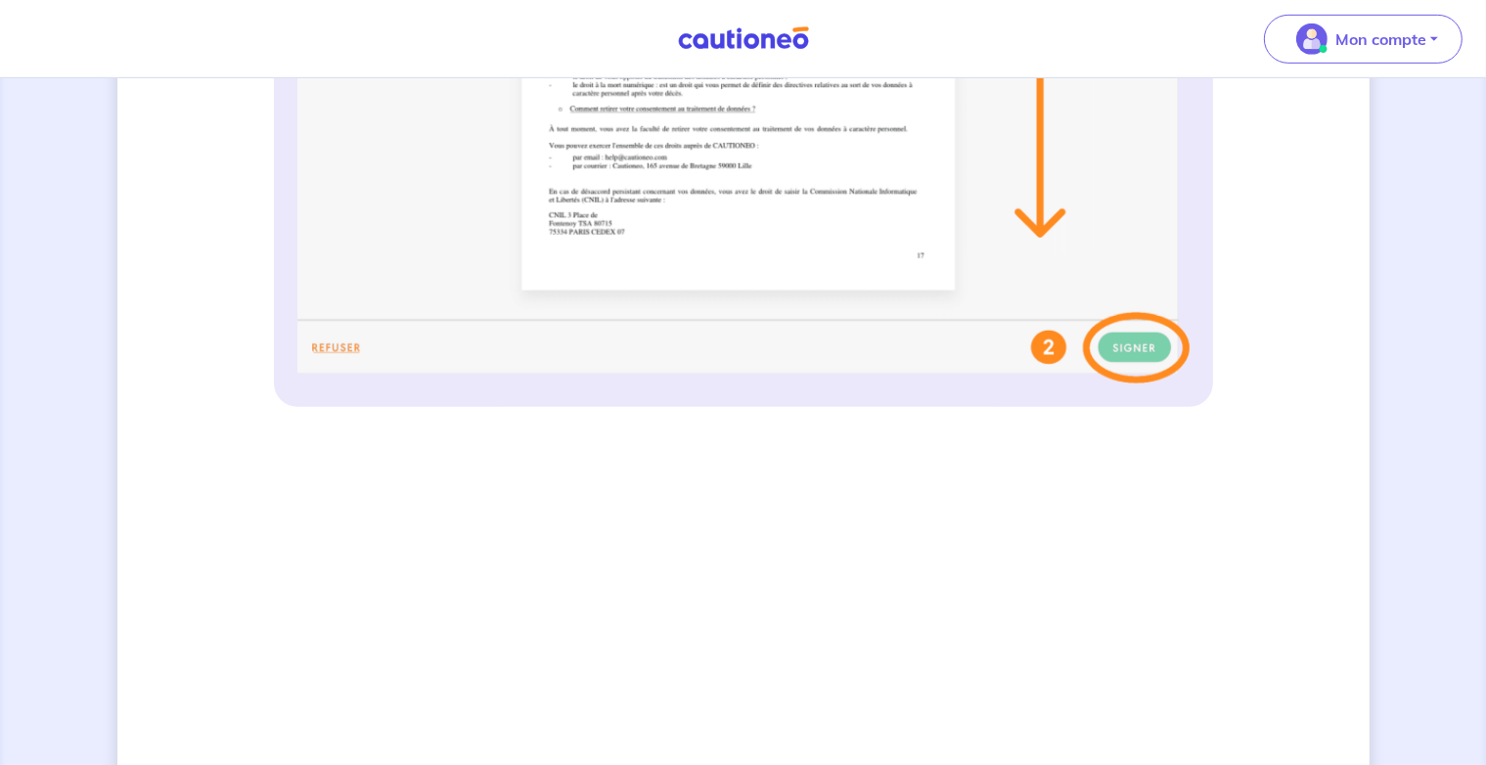
scroll to position [964, 0]
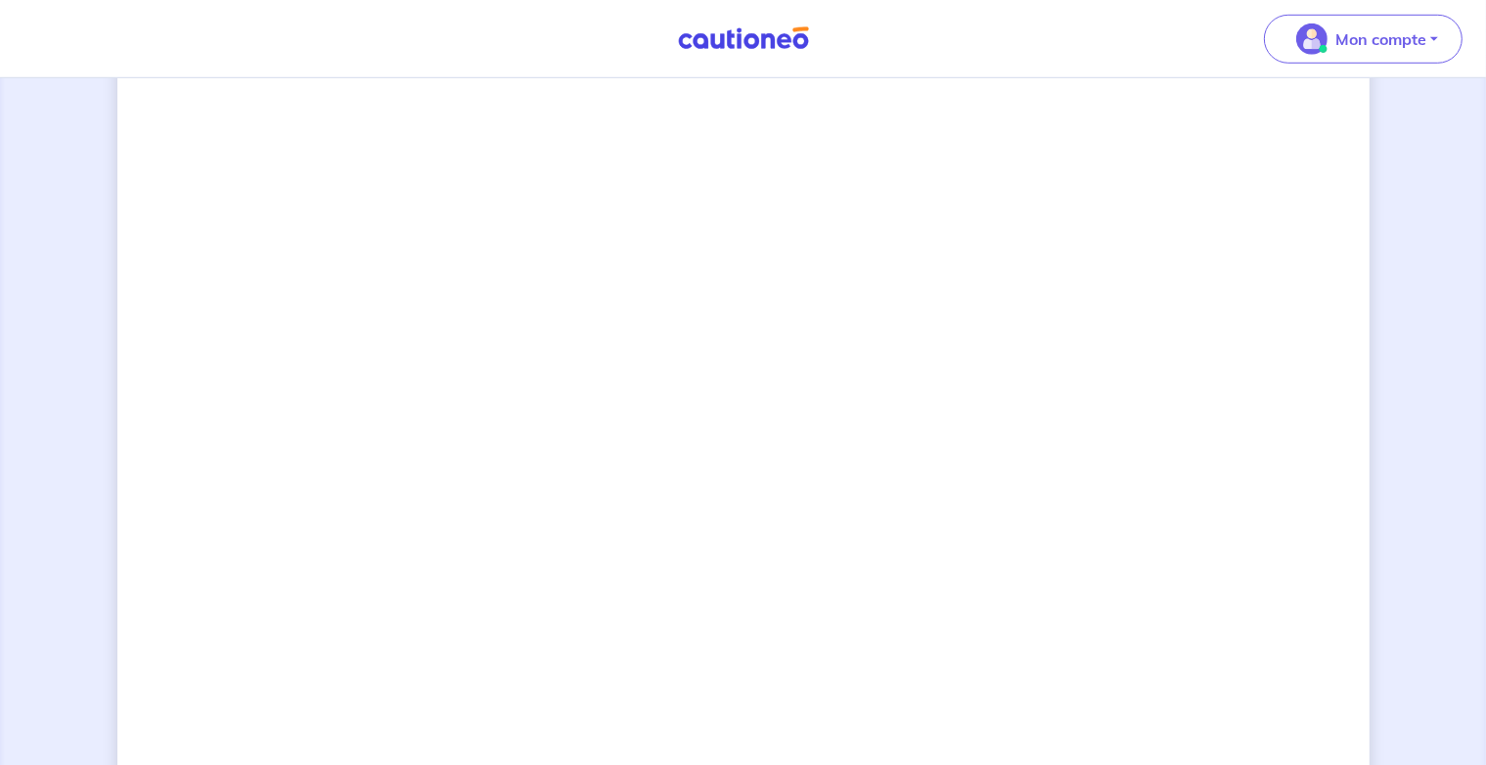
scroll to position [1409, 0]
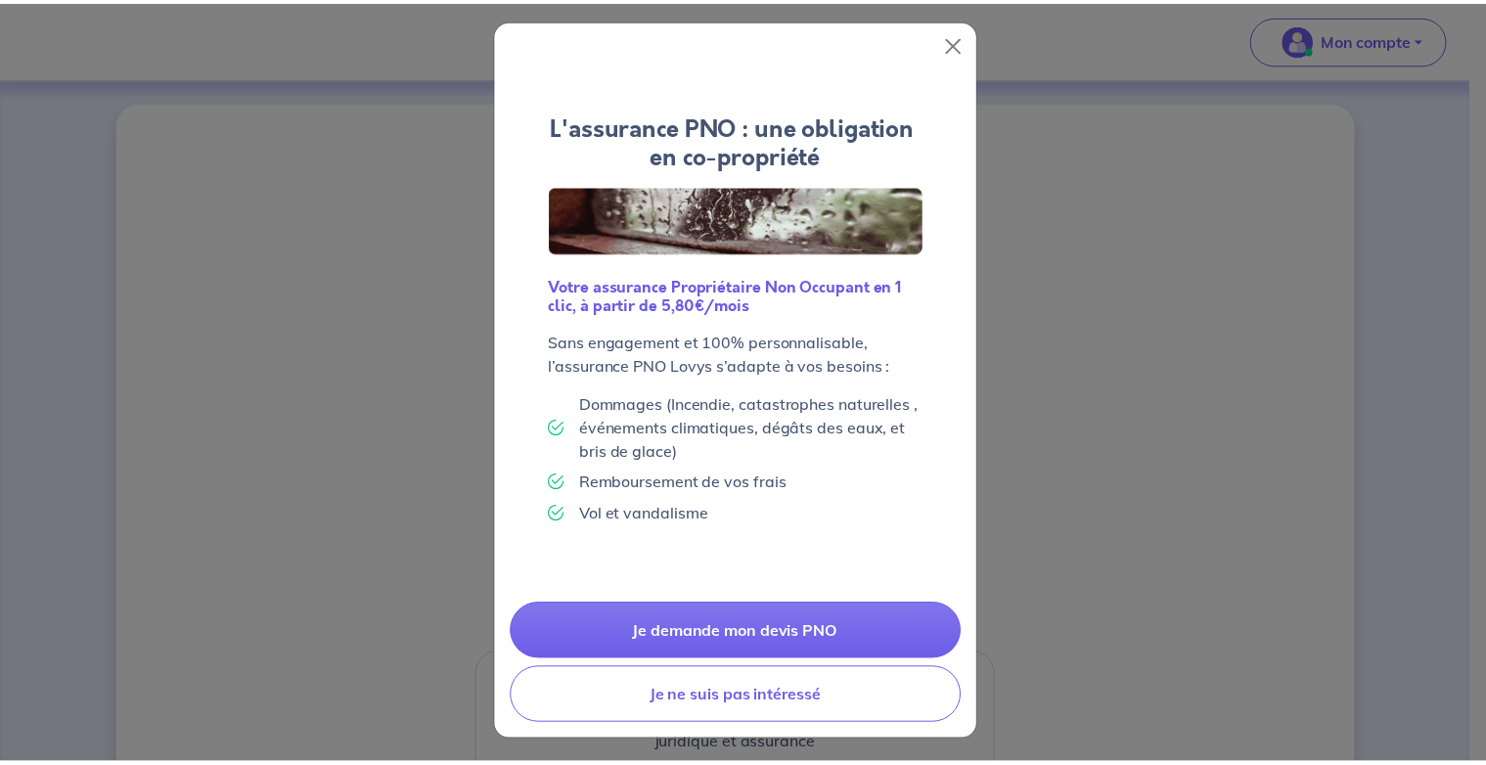
scroll to position [12, 0]
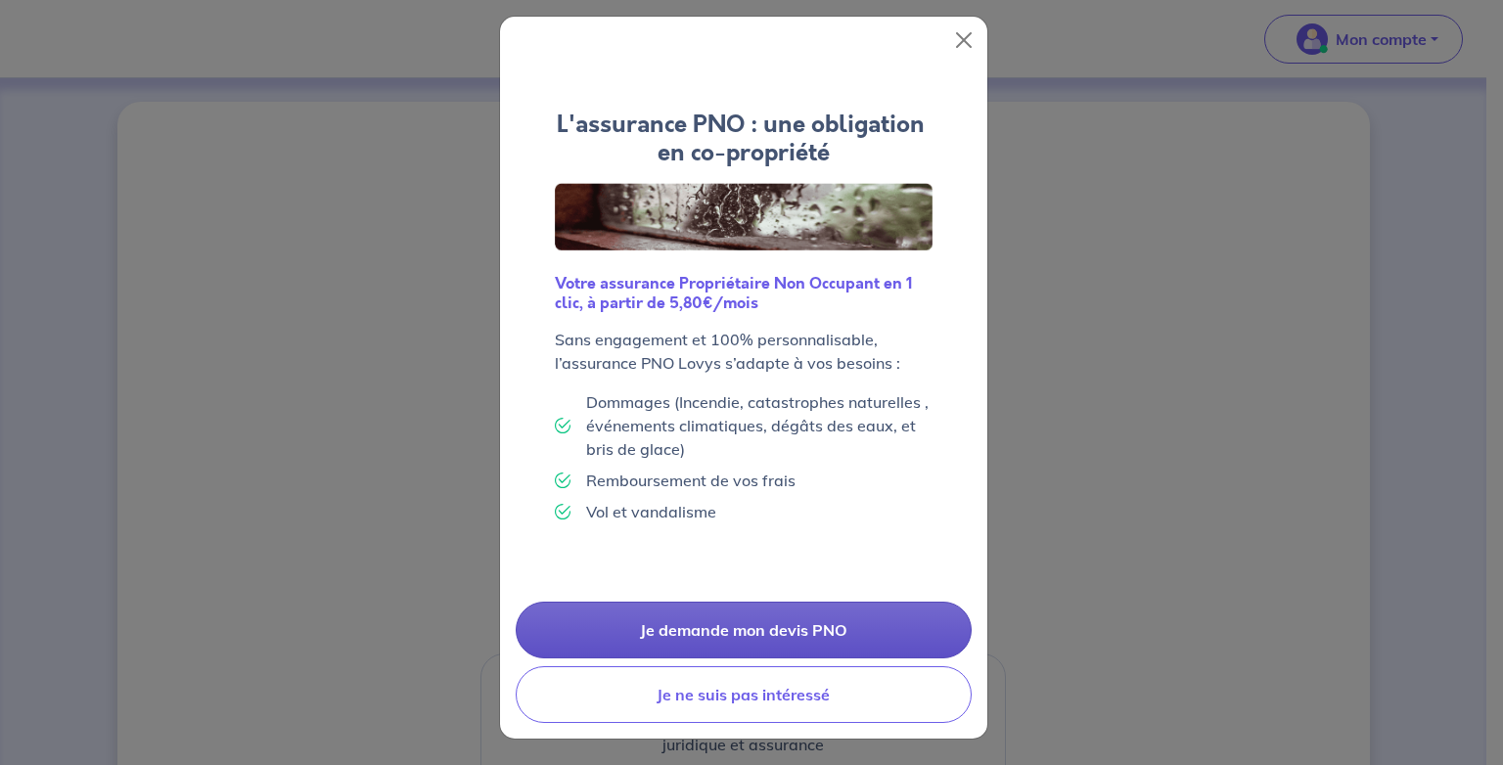
drag, startPoint x: 793, startPoint y: 680, endPoint x: 876, endPoint y: 614, distance: 105.9
click at [792, 680] on button "Je ne suis pas intéressé" at bounding box center [744, 694] width 456 height 57
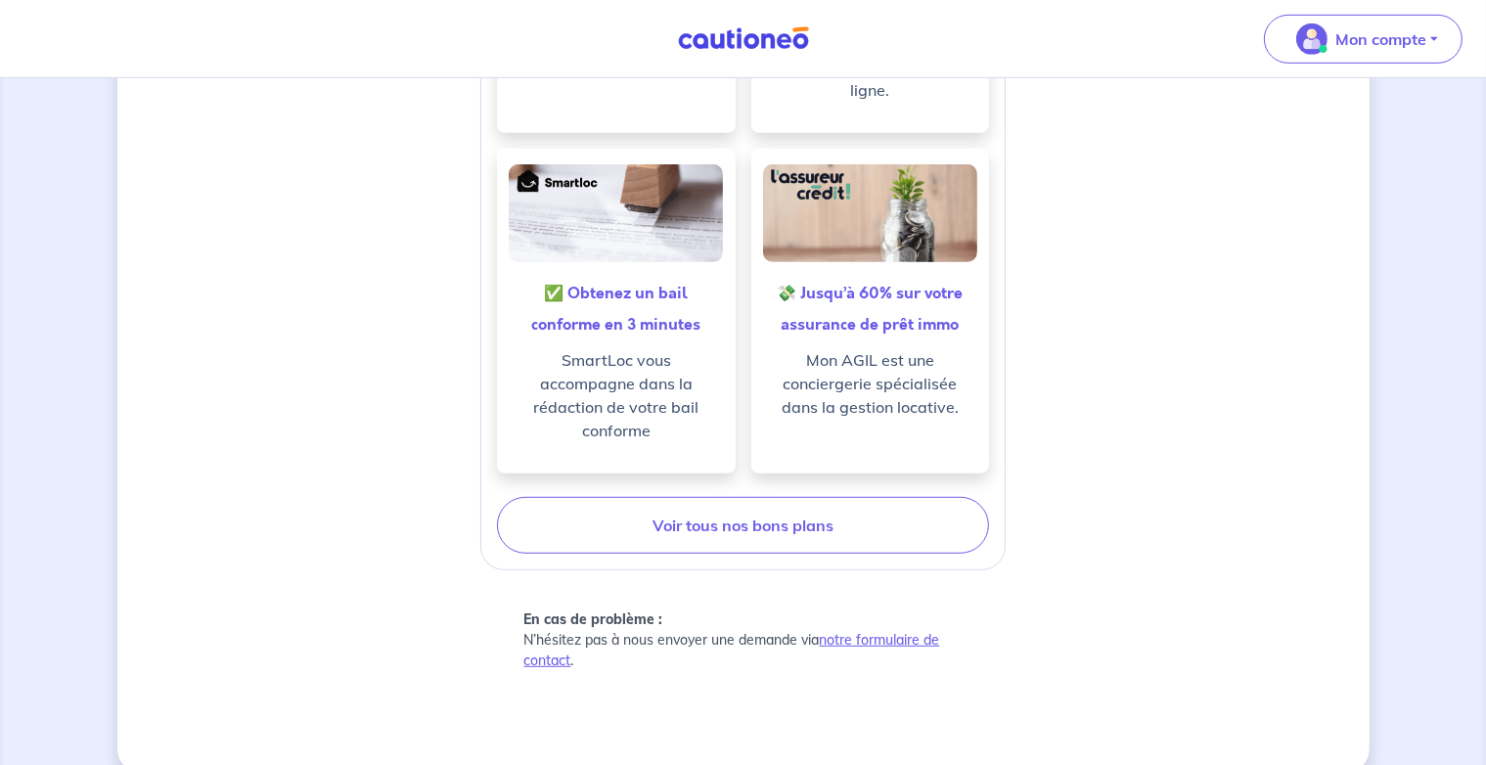
scroll to position [971, 0]
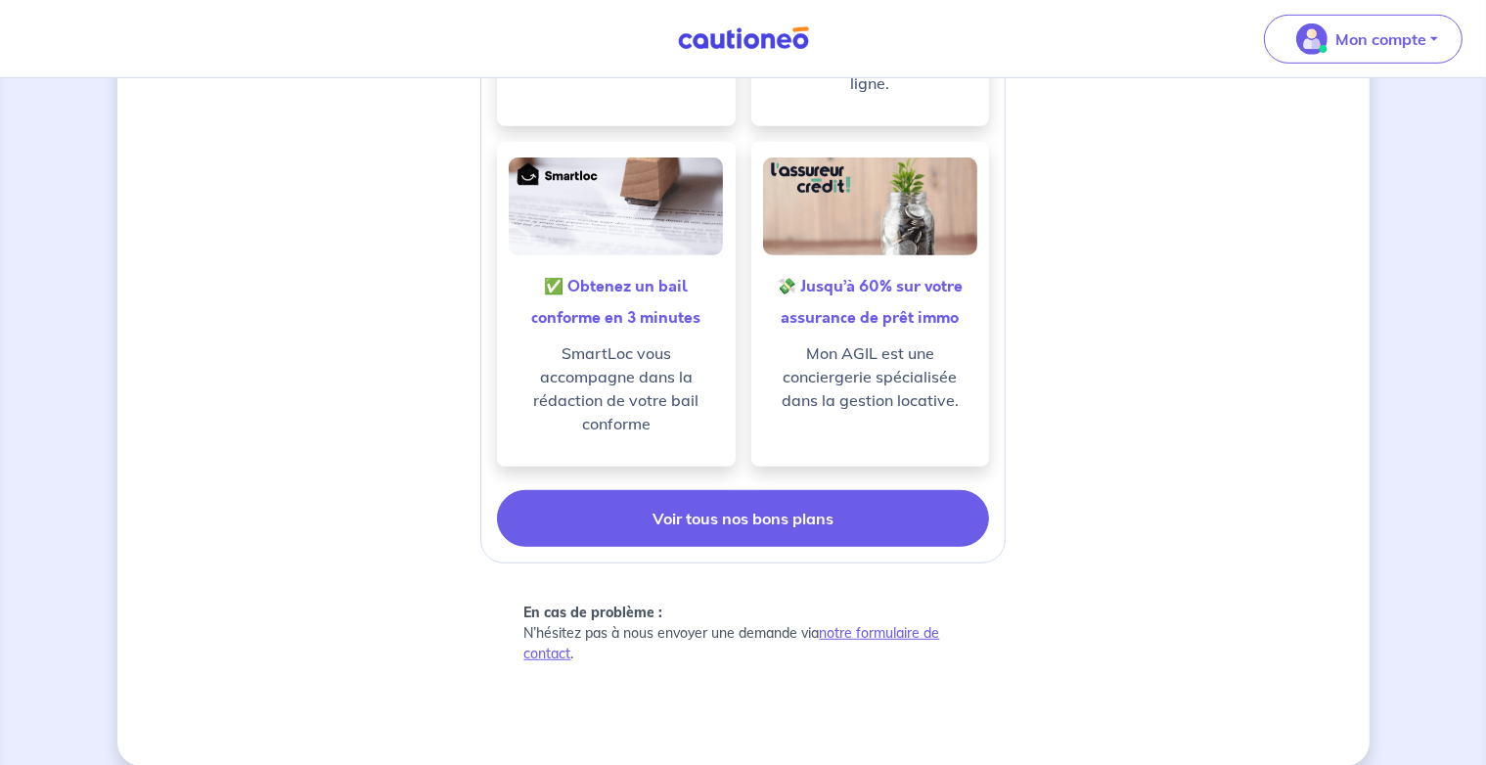
click at [840, 495] on link "Voir tous nos bons plans" at bounding box center [743, 518] width 493 height 57
